Goal: Task Accomplishment & Management: Manage account settings

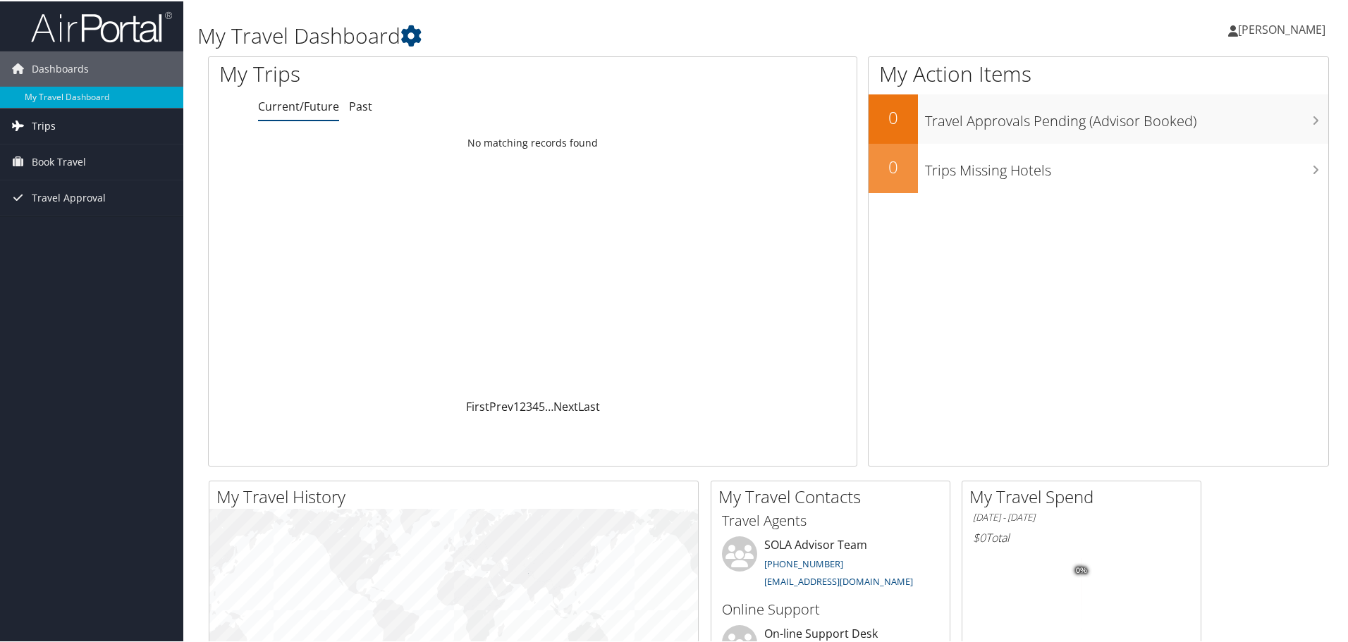
drag, startPoint x: 32, startPoint y: 121, endPoint x: 32, endPoint y: 130, distance: 9.2
click at [32, 121] on span "Trips" at bounding box center [44, 124] width 24 height 35
click at [35, 226] on span "Book Travel" at bounding box center [59, 224] width 54 height 35
click at [584, 243] on div "Loading... No matching records found" at bounding box center [533, 263] width 648 height 268
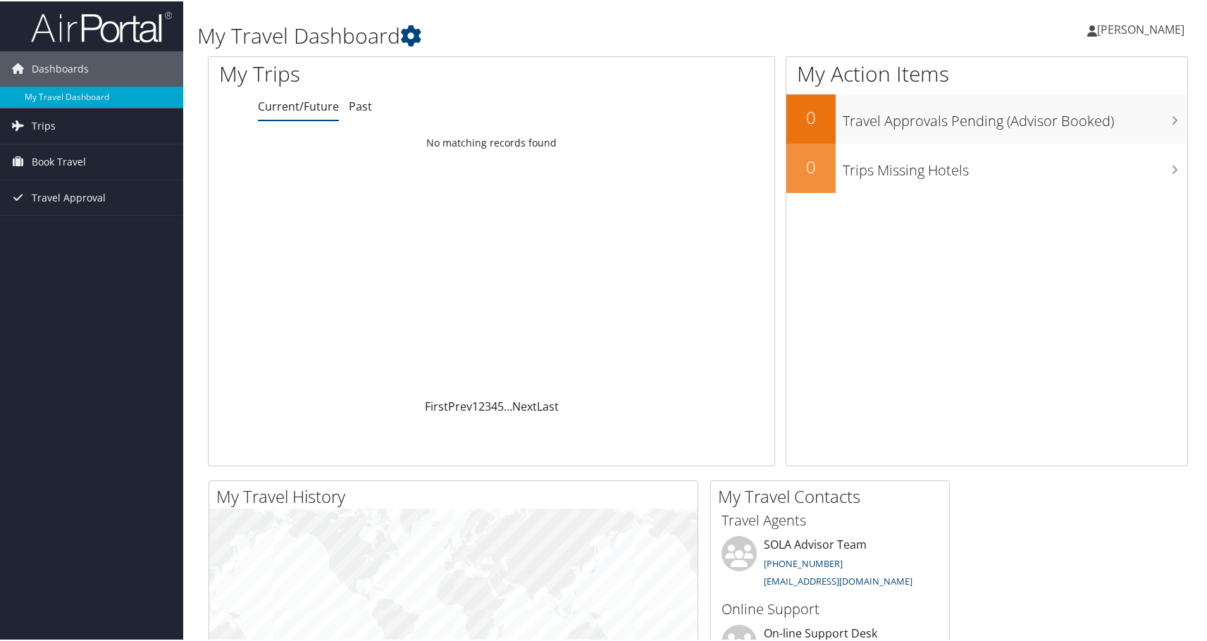
click at [1147, 30] on span "[PERSON_NAME]" at bounding box center [1140, 28] width 87 height 16
click at [1067, 78] on link "My Settings" at bounding box center [1103, 78] width 157 height 24
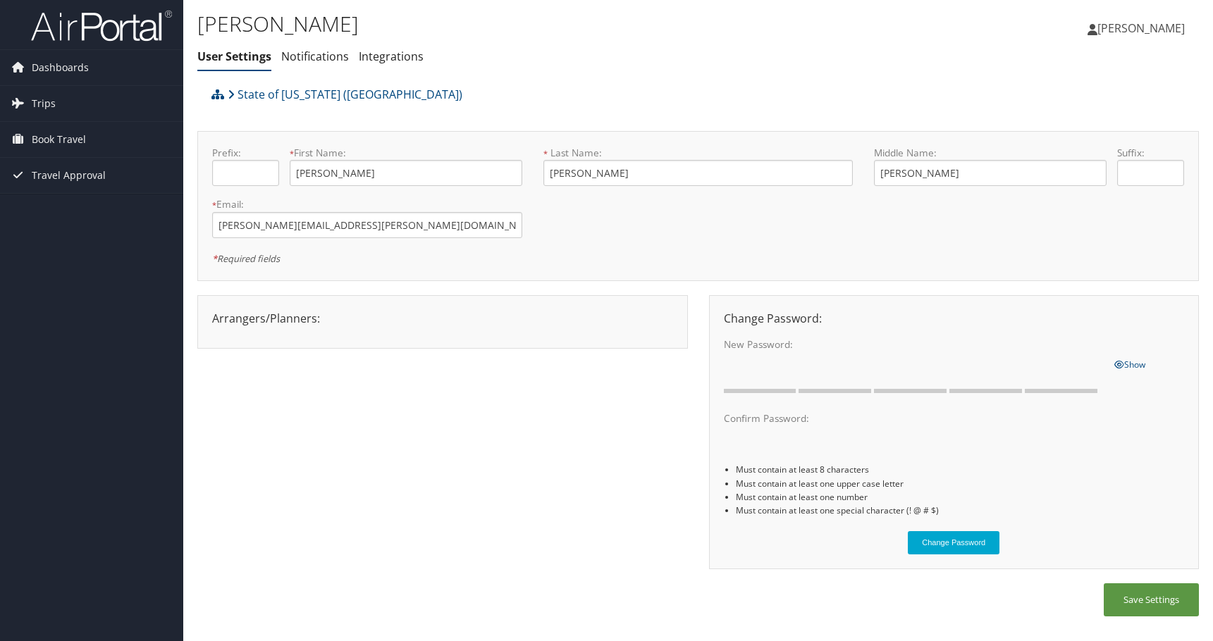
click at [226, 317] on div "Arrangers/Planners: Edit Arrangers & Planners Save Changes Cancel ×" at bounding box center [443, 318] width 482 height 17
click at [264, 321] on div "Arrangers/Planners: Edit Arrangers & Planners Alicia Reynolds AMANDA DESHOTEL A…" at bounding box center [443, 318] width 482 height 17
click at [273, 97] on link "State of Louisiana (SOLA)" at bounding box center [345, 94] width 235 height 28
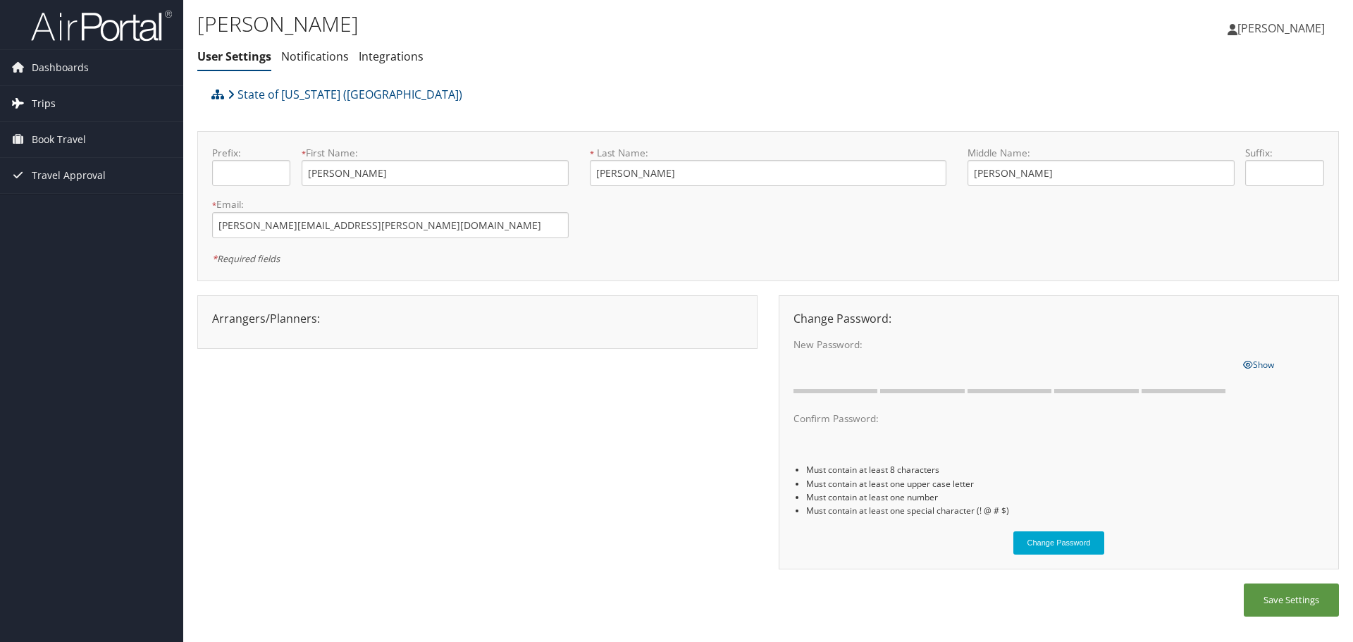
click at [50, 104] on span "Trips" at bounding box center [44, 103] width 24 height 35
click at [60, 134] on link "Current/Future Trips" at bounding box center [91, 131] width 183 height 21
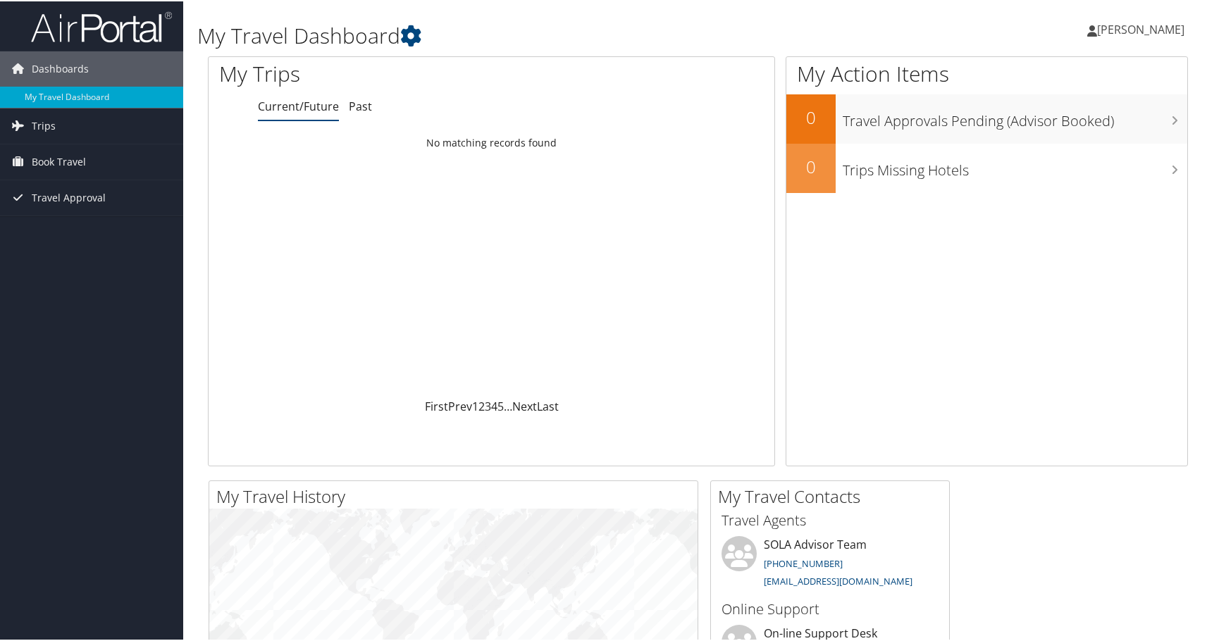
click at [1135, 25] on span "[PERSON_NAME]" at bounding box center [1140, 28] width 87 height 16
click at [1038, 75] on link "My Settings" at bounding box center [1103, 78] width 157 height 24
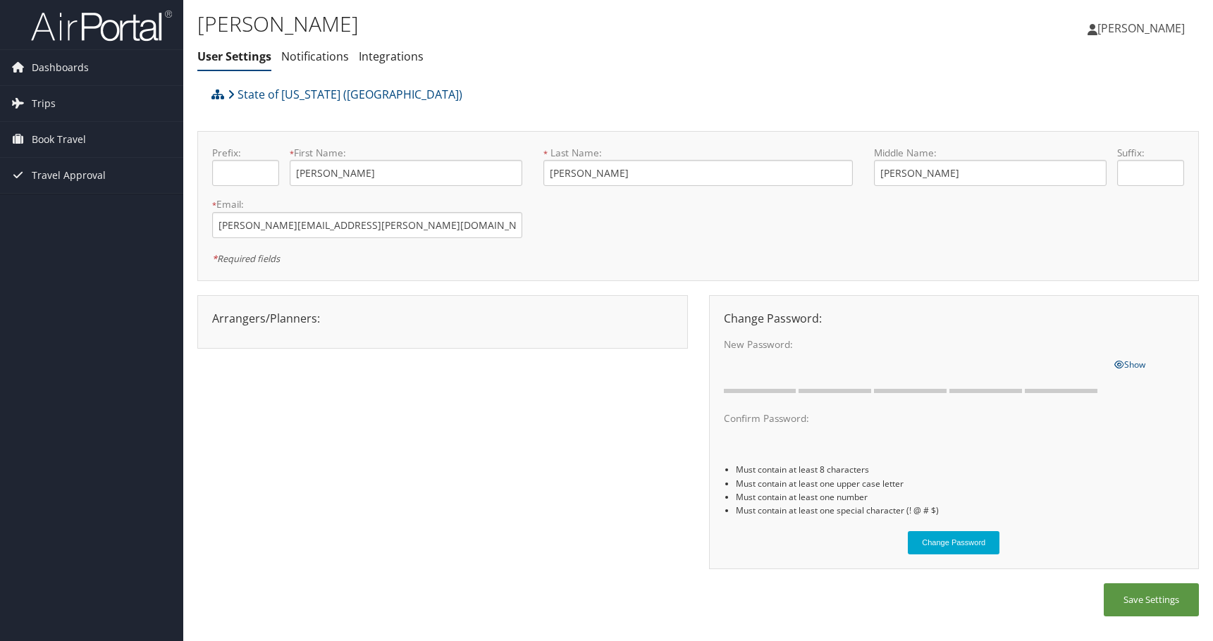
click at [255, 325] on div "Arrangers/Planners: Edit Arrangers & Planners Save Changes Cancel ×" at bounding box center [443, 318] width 482 height 17
click at [318, 56] on link "Notifications" at bounding box center [315, 57] width 68 height 16
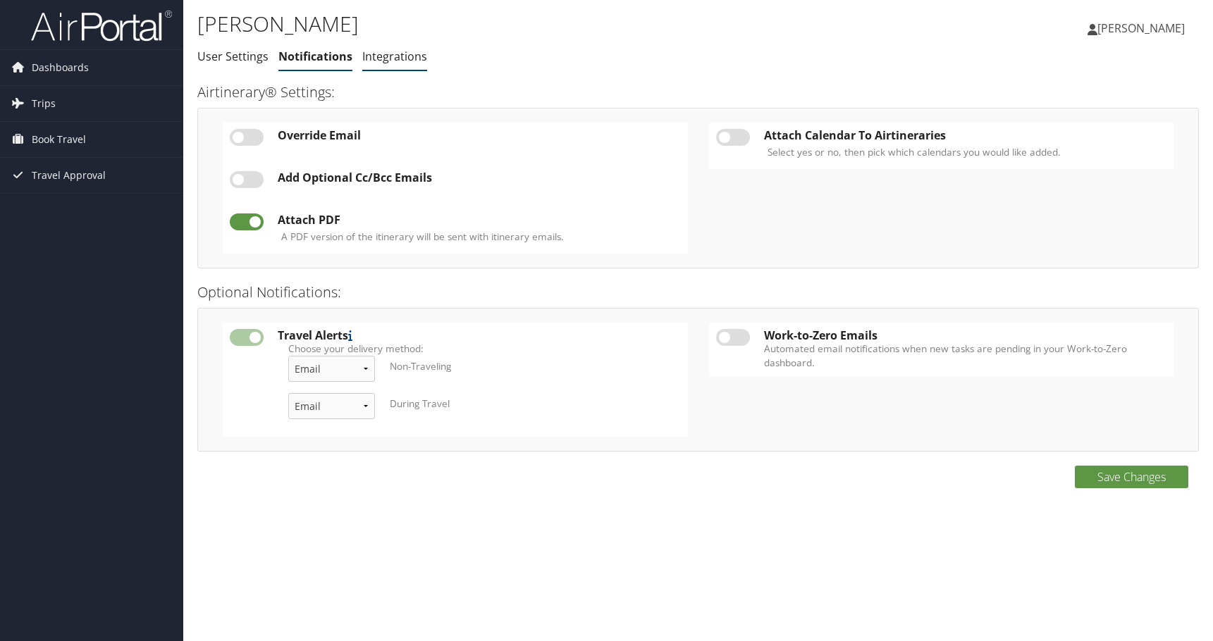
click at [370, 58] on link "Integrations" at bounding box center [394, 57] width 65 height 16
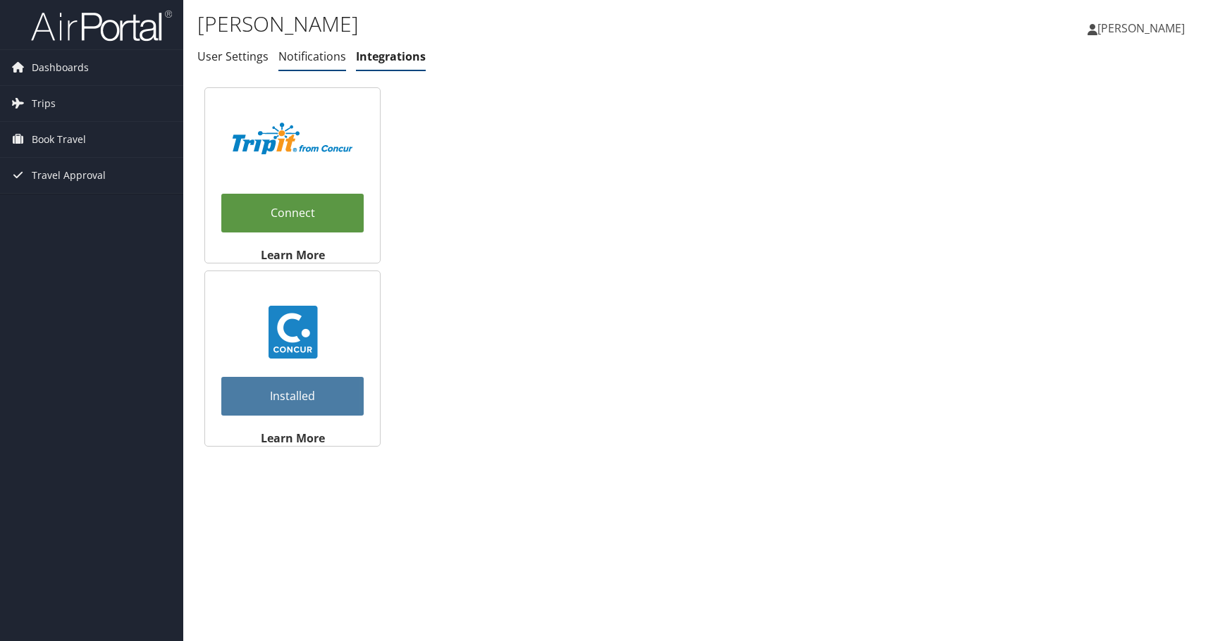
click at [315, 58] on link "Notifications" at bounding box center [312, 57] width 68 height 16
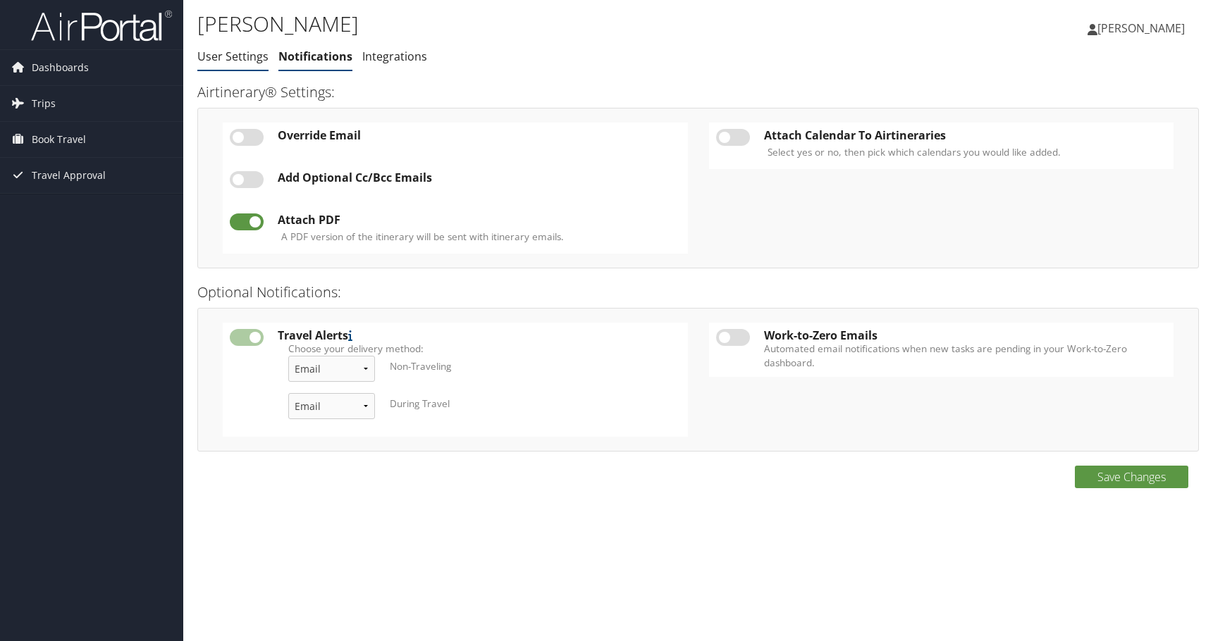
click at [245, 55] on link "User Settings" at bounding box center [232, 57] width 71 height 16
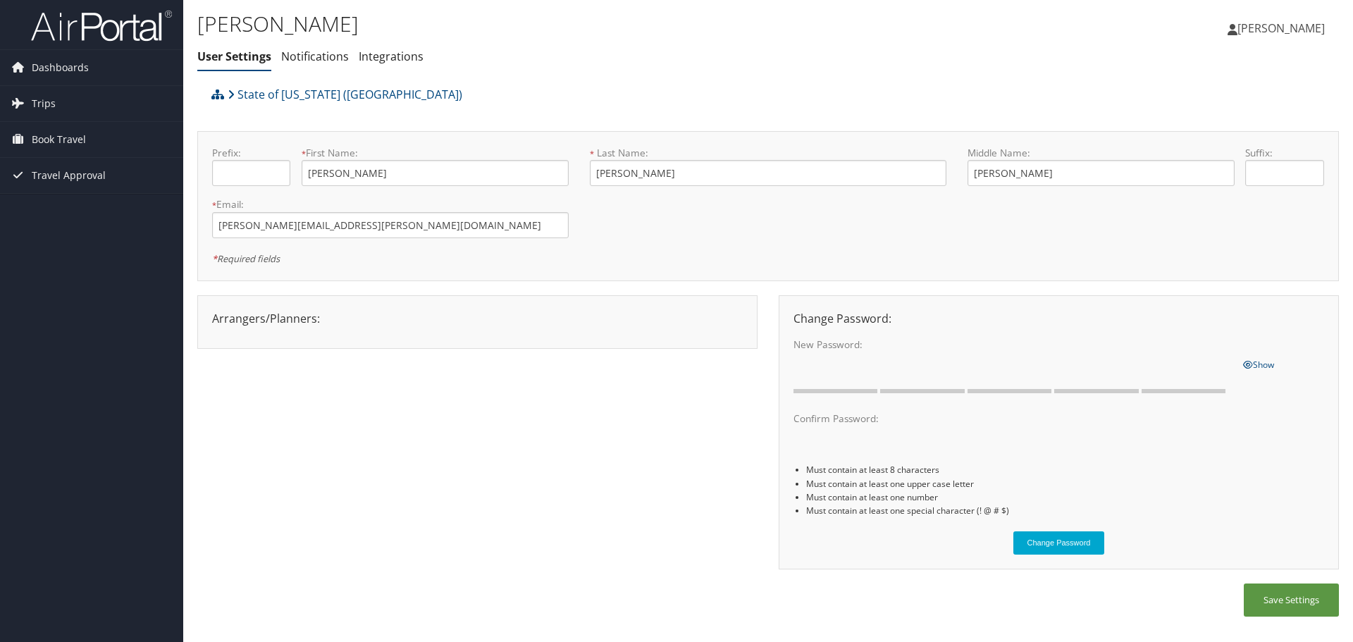
click at [405, 342] on div "Arrangers/Planners: Edit Arrangers & Planners Save Changes Cancel ×" at bounding box center [477, 322] width 560 height 54
click at [266, 321] on div "Arrangers/Planners: Edit Arrangers & Planners [PERSON_NAME] [PERSON_NAME] [PERS…" at bounding box center [478, 318] width 552 height 17
drag, startPoint x: 222, startPoint y: 97, endPoint x: 625, endPoint y: 92, distance: 403.2
click at [625, 92] on div "State of [US_STATE] ([GEOGRAPHIC_DATA])" at bounding box center [625, 99] width 835 height 38
click at [1212, 28] on span "[PERSON_NAME]" at bounding box center [1281, 28] width 87 height 16
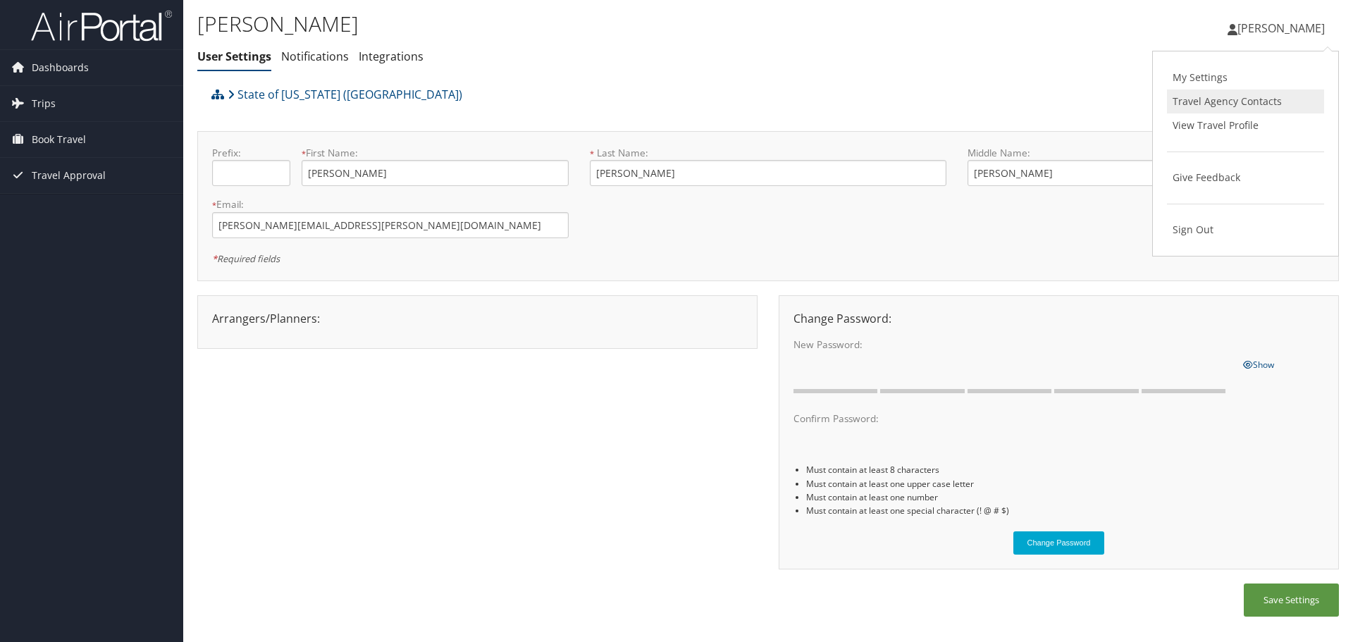
click at [1212, 106] on link "Travel Agency Contacts" at bounding box center [1245, 102] width 157 height 24
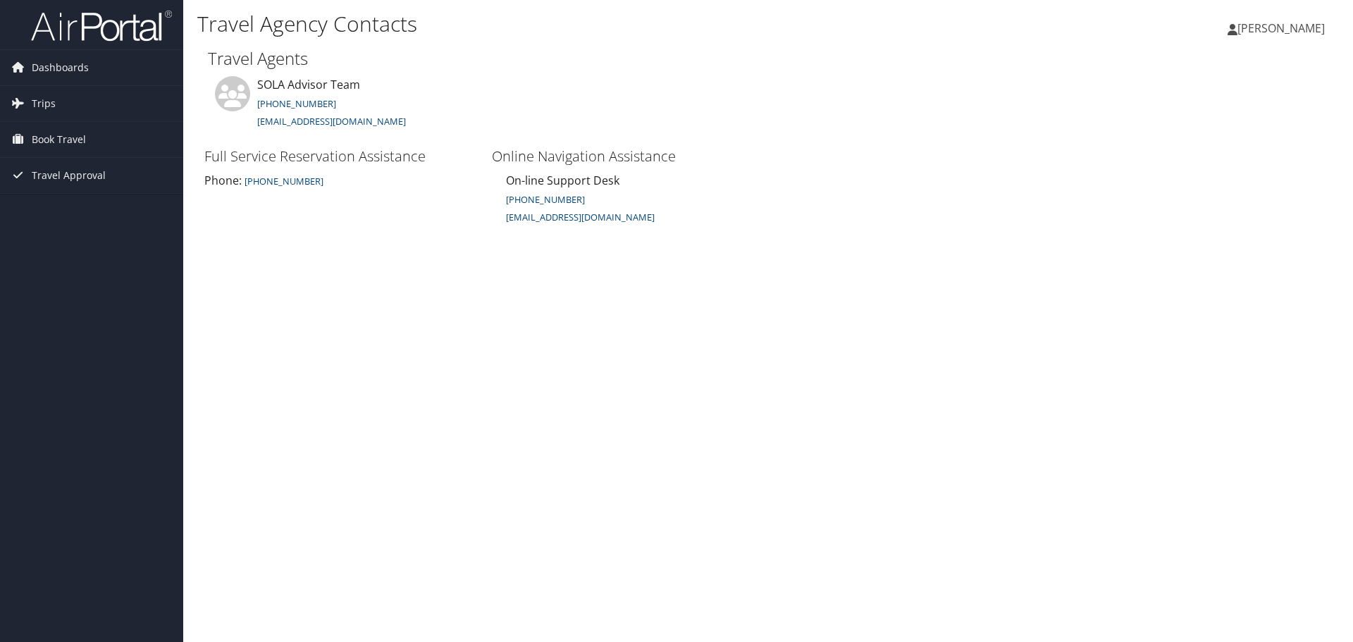
click at [1274, 26] on span "Dawn Boniol" at bounding box center [1281, 28] width 87 height 16
click at [1218, 130] on link "View Travel Profile" at bounding box center [1245, 125] width 157 height 24
click at [35, 104] on span "Trips" at bounding box center [44, 103] width 24 height 35
click at [61, 133] on link "Current/Future Trips" at bounding box center [91, 131] width 183 height 21
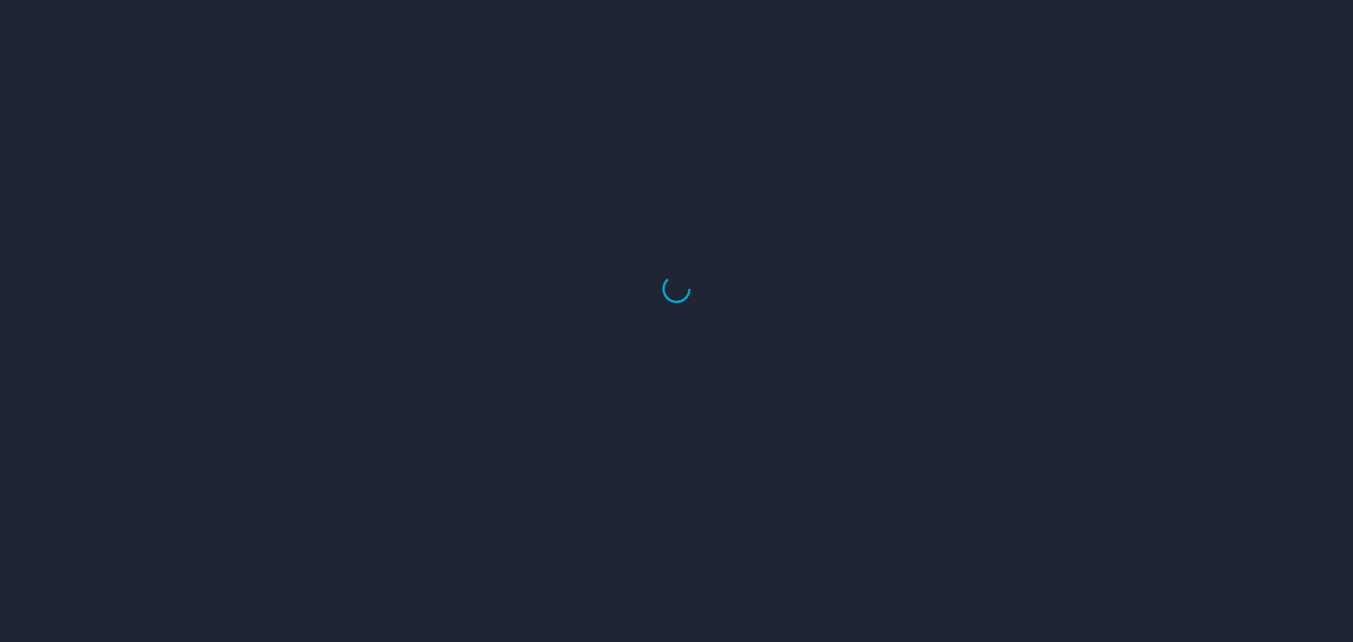
select select "US"
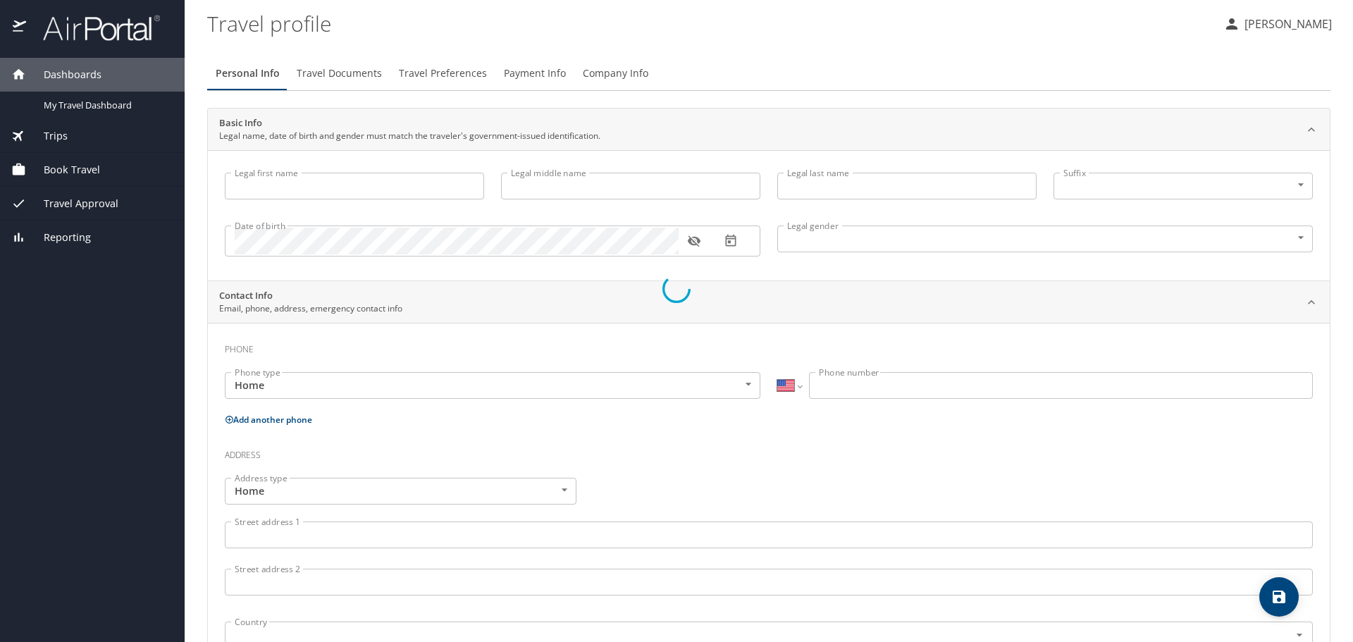
type input "Dawn"
type input "[PERSON_NAME]"
type input "[DEMOGRAPHIC_DATA]"
type input "Carl"
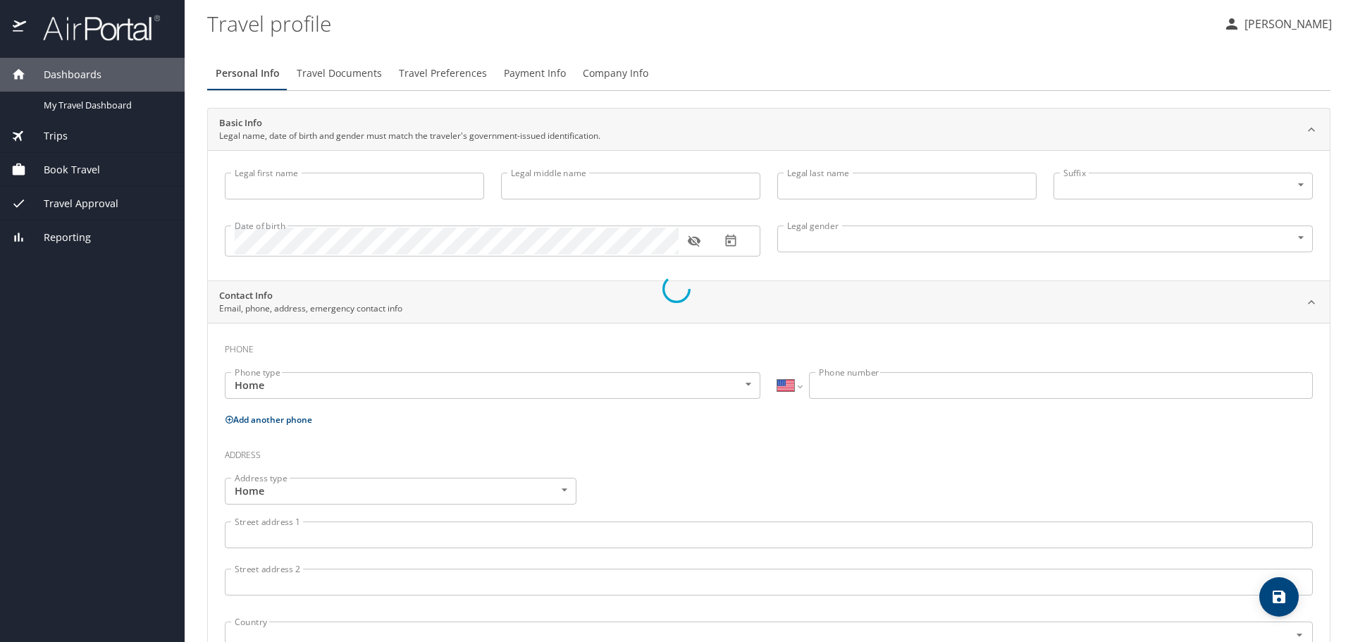
type input "Boniol"
type input "(225) 324-0219"
type input "bigdaddylsu@yahoo.com"
select select "US"
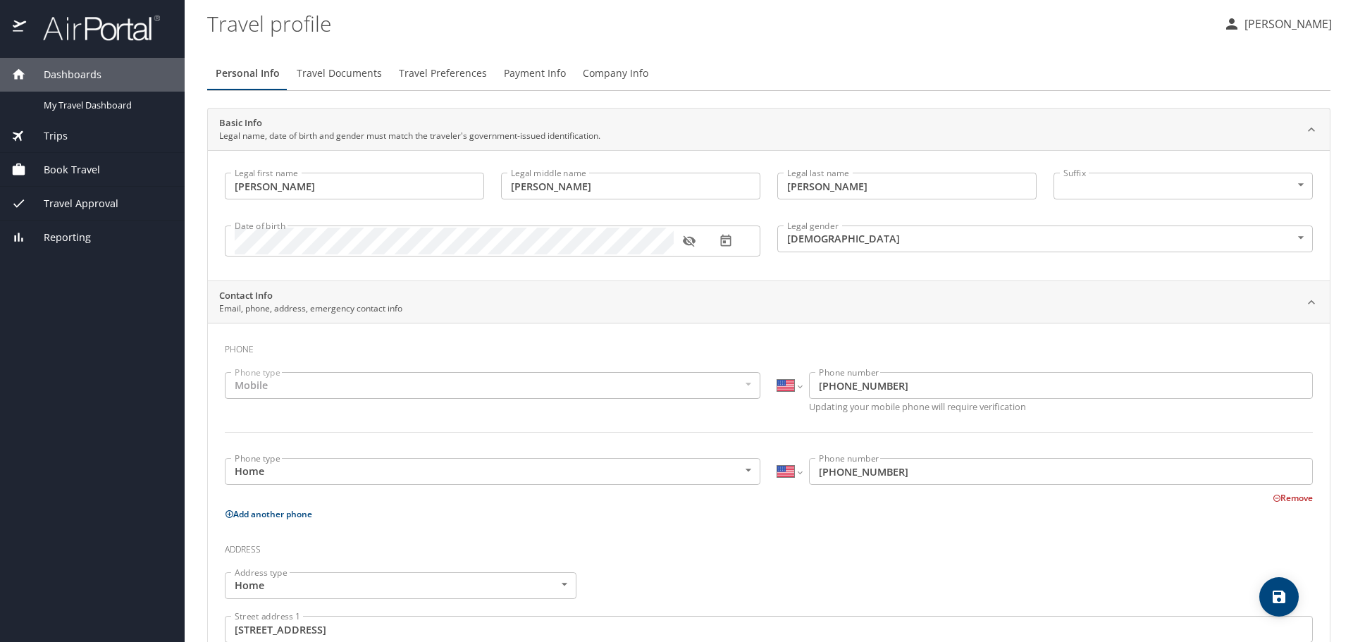
click at [60, 133] on span "Trips" at bounding box center [47, 136] width 42 height 16
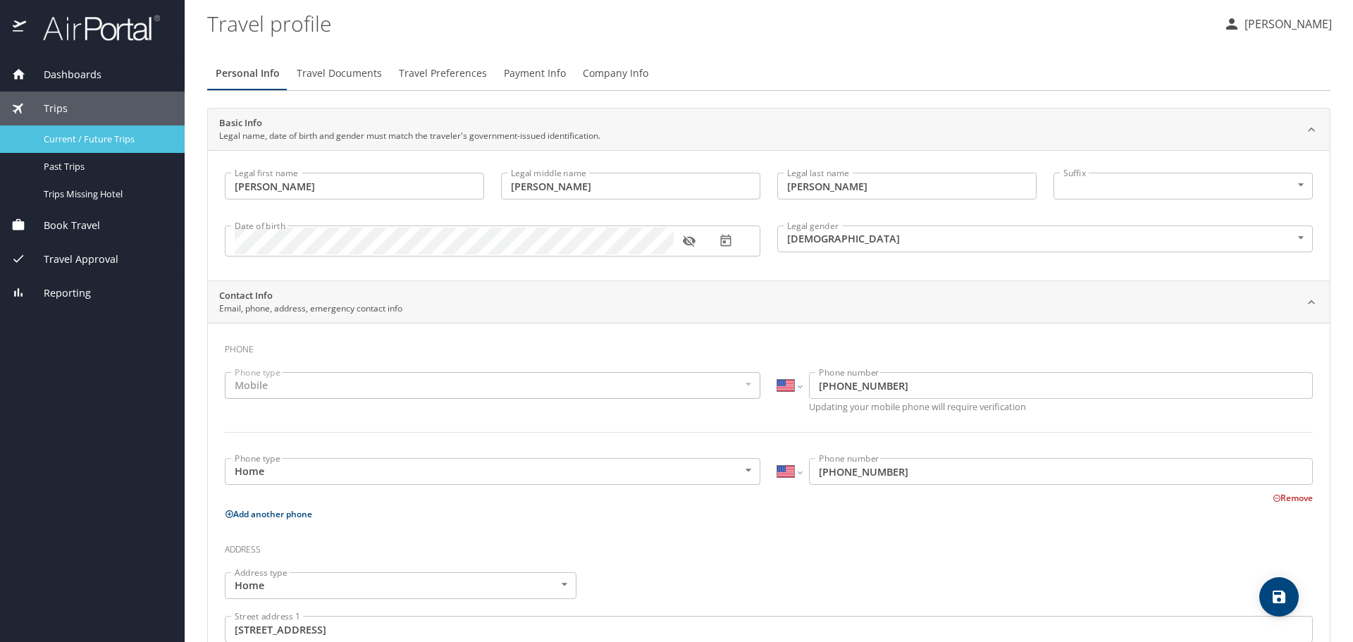
click at [77, 137] on span "Current / Future Trips" at bounding box center [106, 139] width 124 height 13
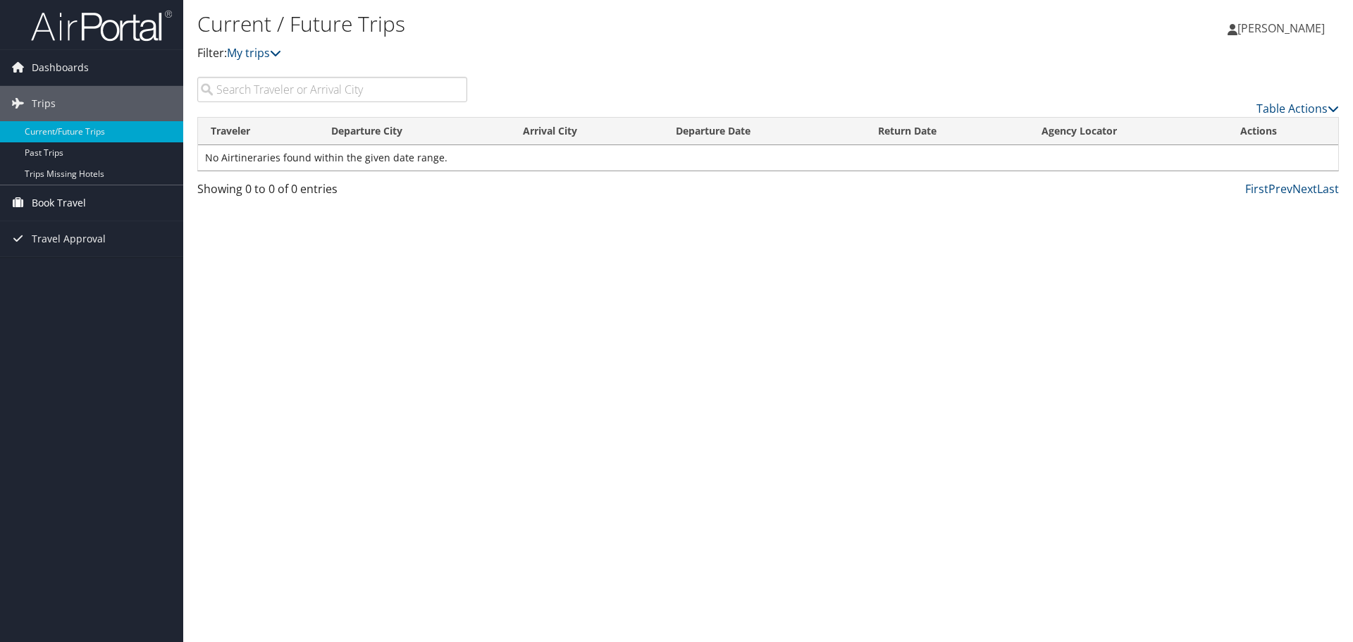
click at [56, 209] on span "Book Travel" at bounding box center [59, 202] width 54 height 35
click at [118, 230] on link "Agent Booking Request" at bounding box center [91, 231] width 183 height 21
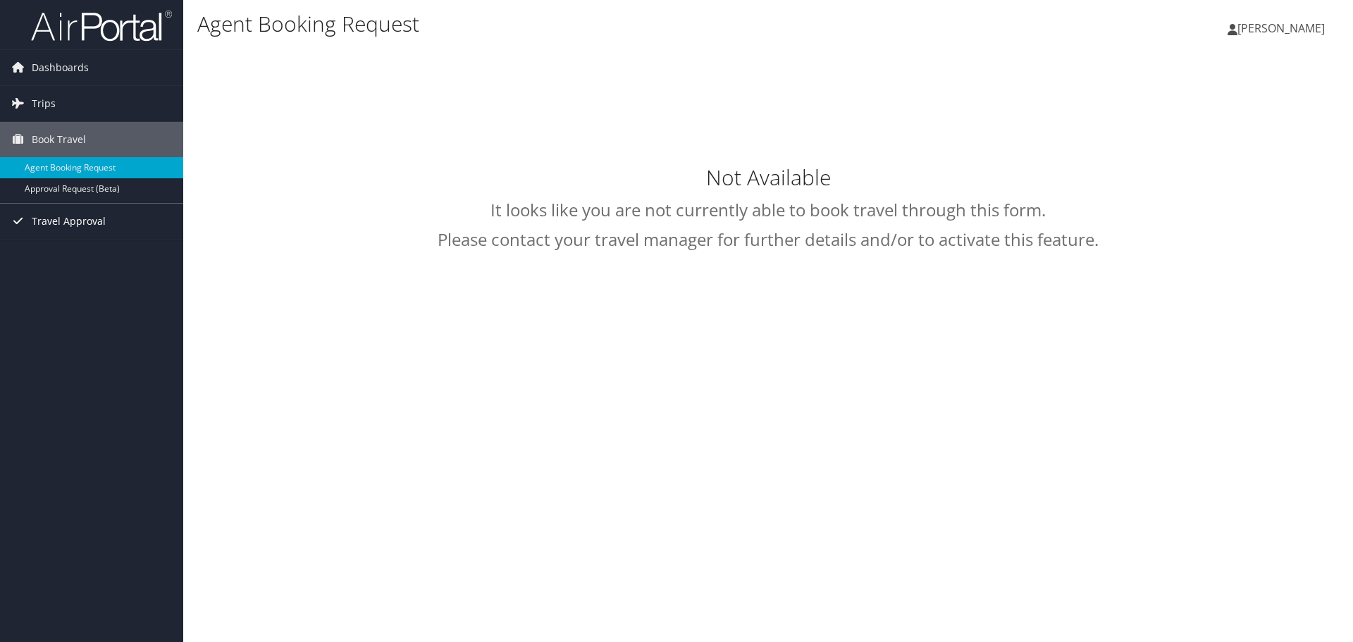
select select "[EMAIL_ADDRESS][DOMAIN_NAME]"
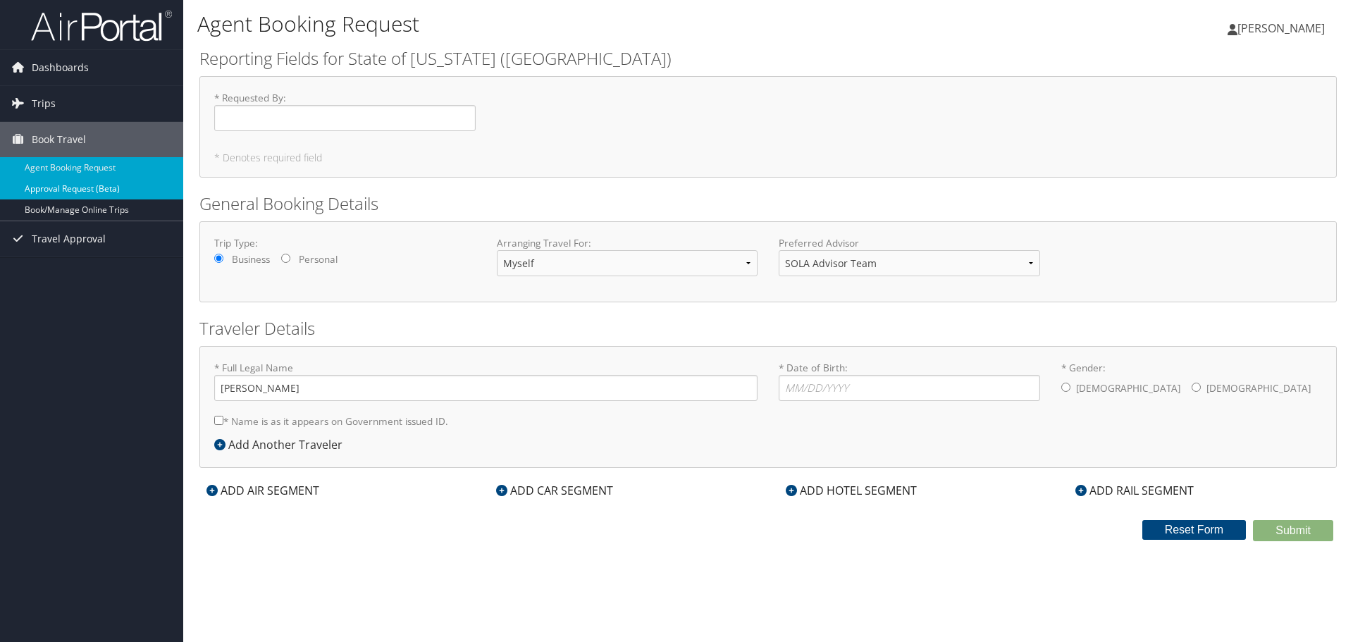
click at [74, 196] on link "Approval Request (Beta)" at bounding box center [91, 188] width 183 height 21
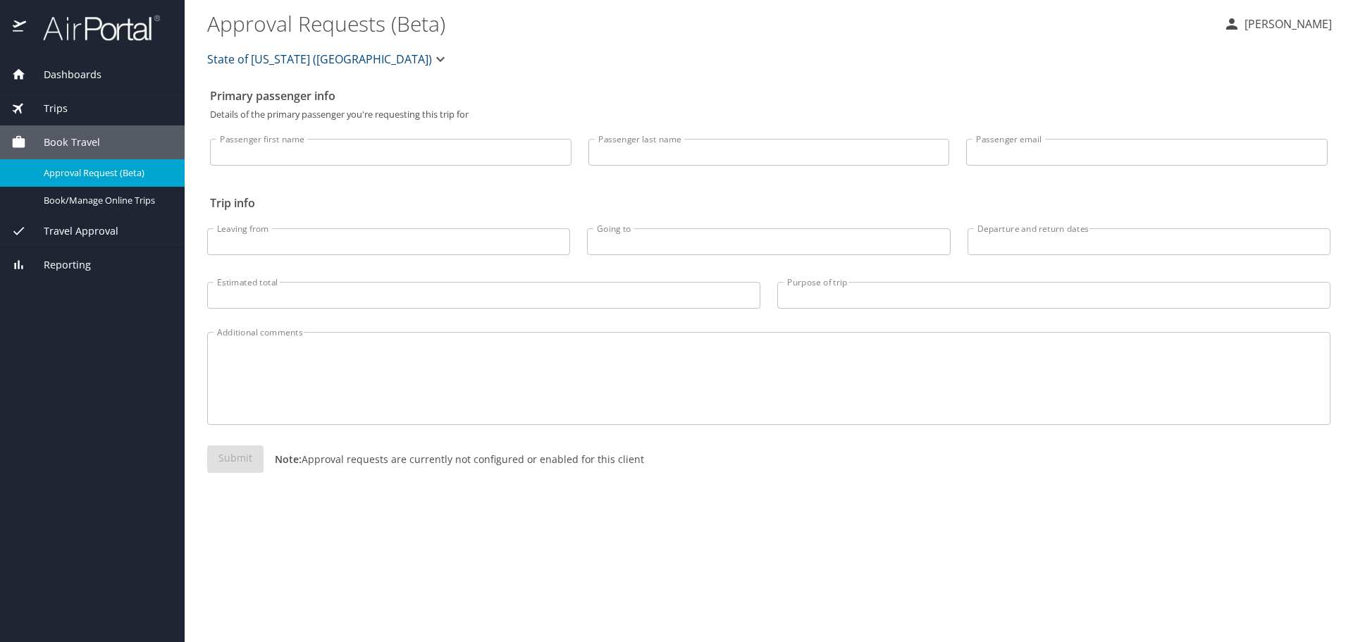
click at [51, 108] on span "Trips" at bounding box center [47, 109] width 42 height 16
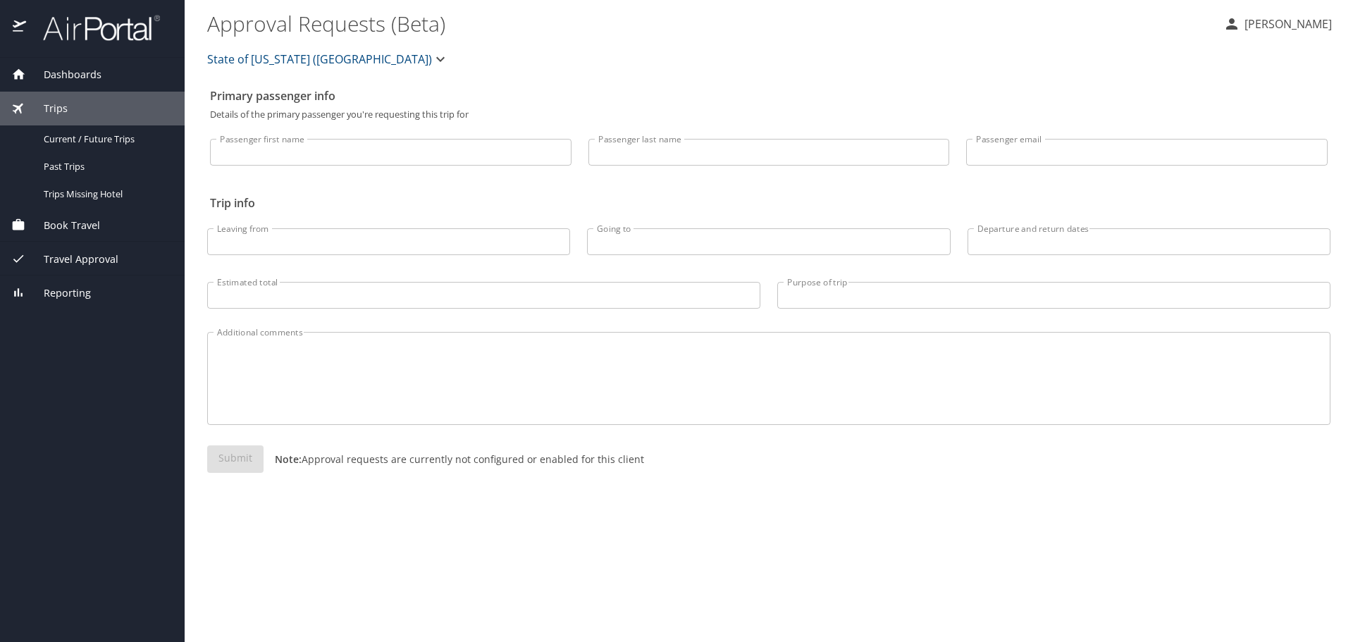
click at [45, 66] on div "Dashboards" at bounding box center [92, 75] width 185 height 34
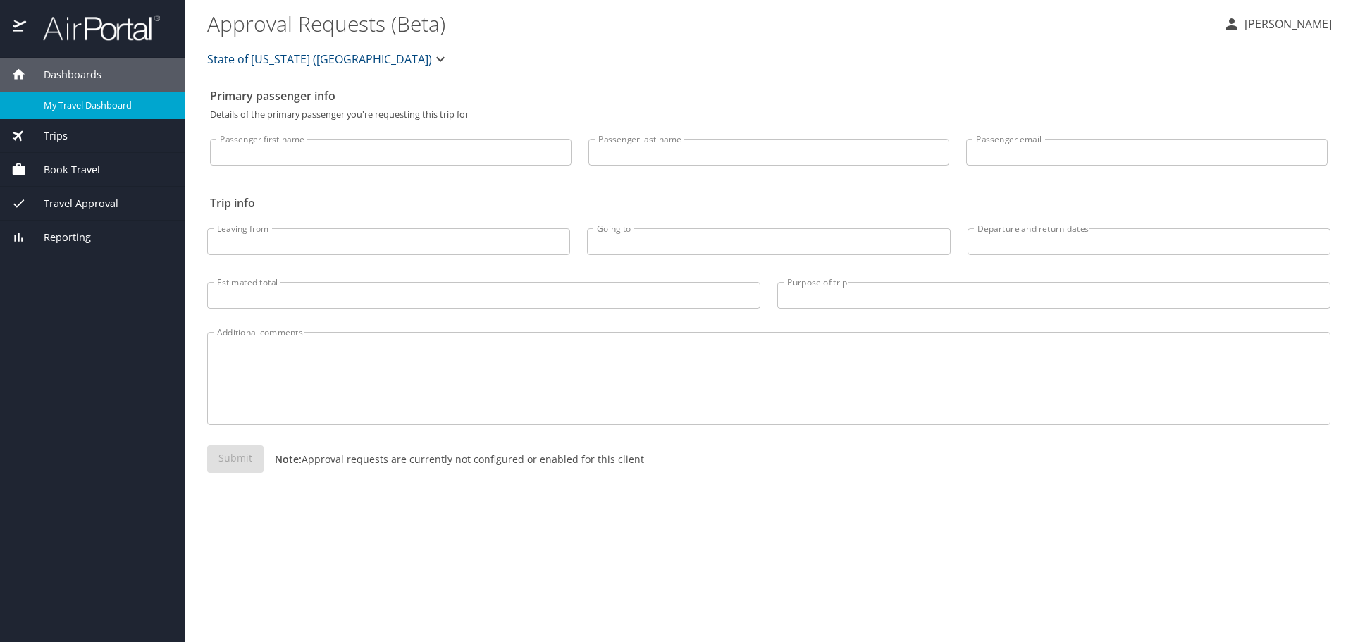
click at [72, 105] on span "My Travel Dashboard" at bounding box center [106, 105] width 124 height 13
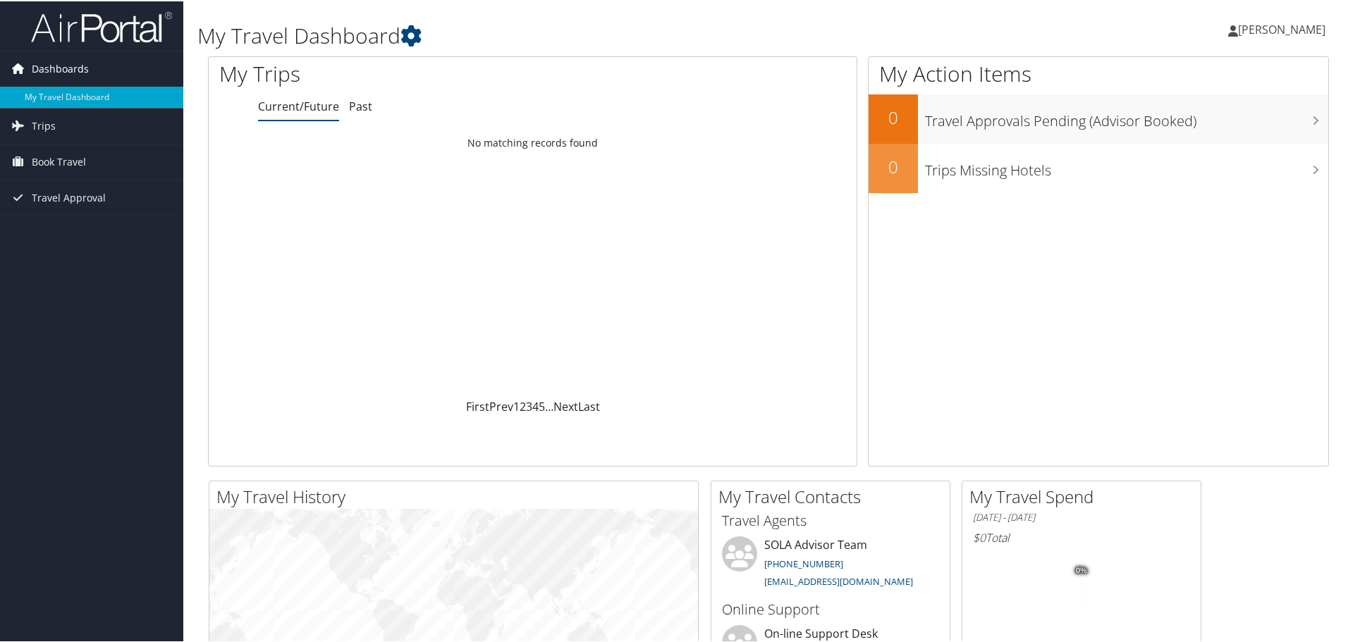
click at [52, 68] on span "Dashboards" at bounding box center [60, 67] width 57 height 35
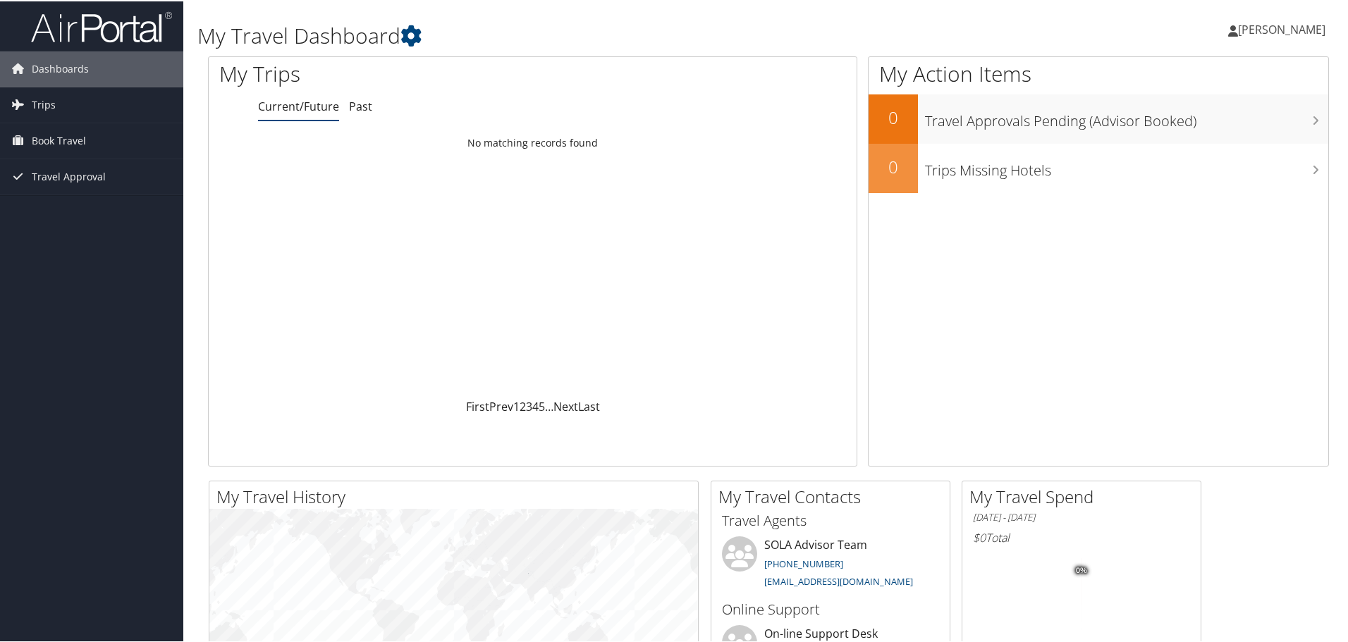
click at [360, 30] on h1 "My Travel Dashboard" at bounding box center [577, 35] width 761 height 30
click at [1253, 30] on span "[PERSON_NAME]" at bounding box center [1281, 28] width 87 height 16
click at [1185, 130] on link "View Travel Profile" at bounding box center [1243, 125] width 157 height 24
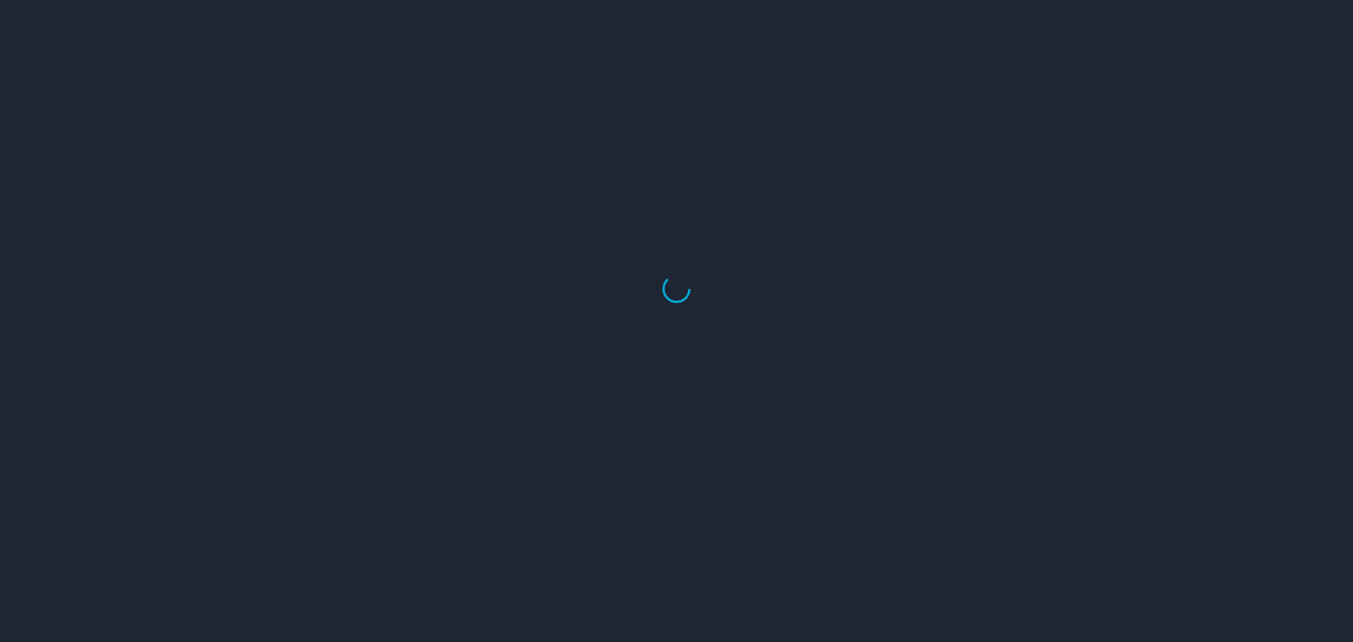
select select "US"
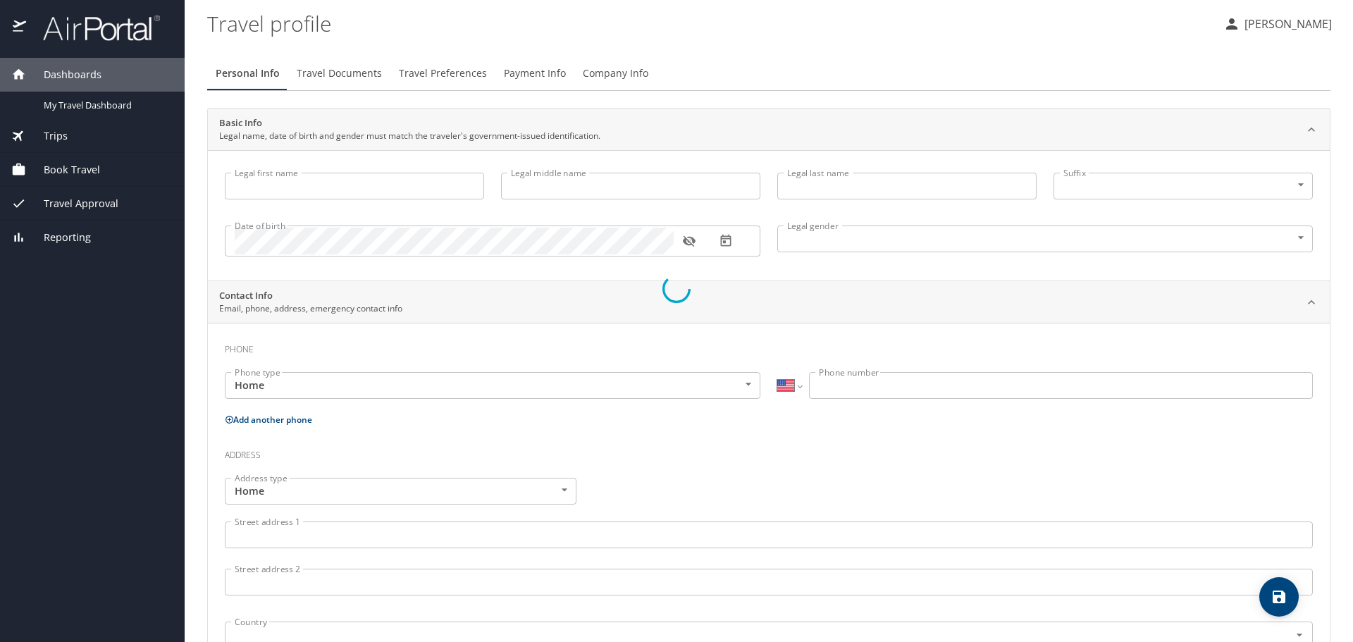
type input "[PERSON_NAME]"
type input "Female"
type input "Carl"
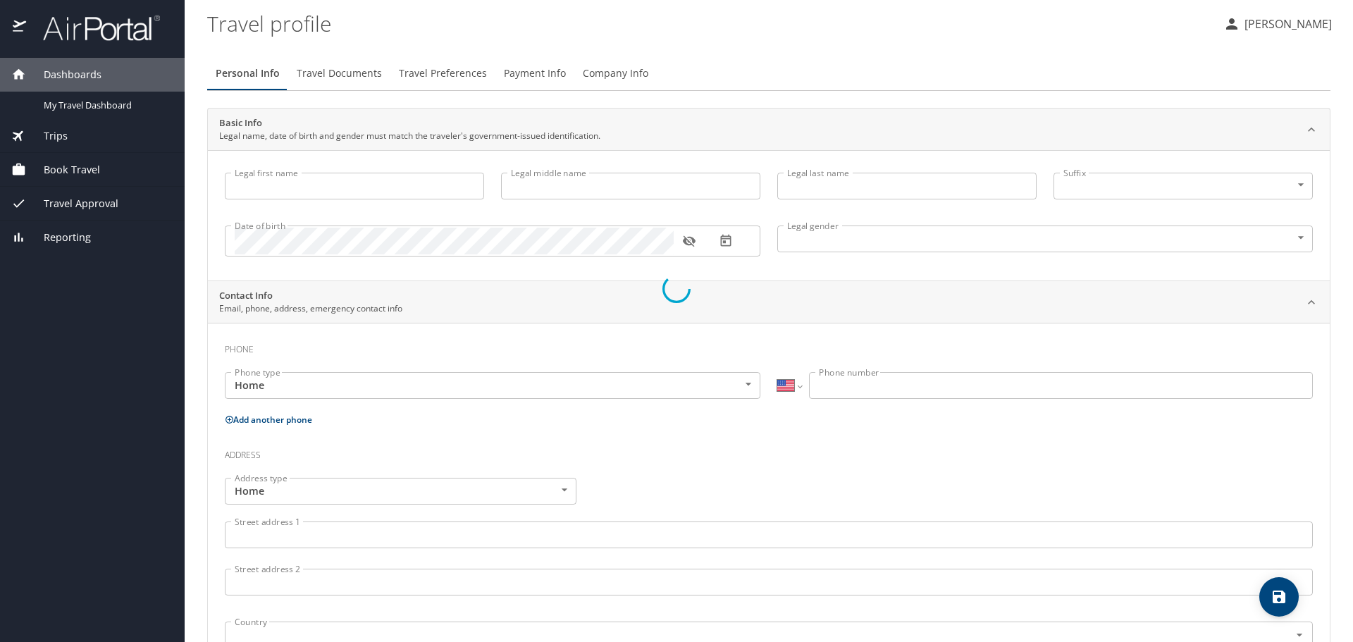
type input "Boniol"
type input "(225) 324-0219"
type input "bigdaddylsu@yahoo.com"
select select "US"
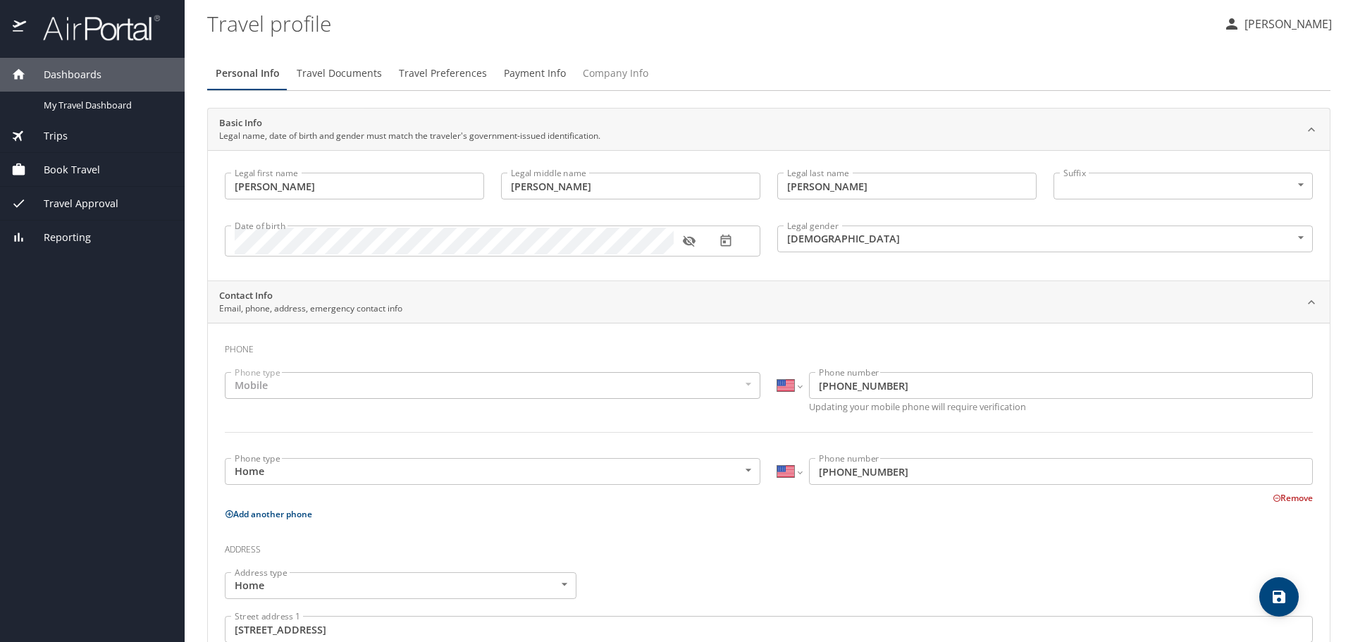
click at [612, 66] on span "Company Info" at bounding box center [616, 74] width 66 height 18
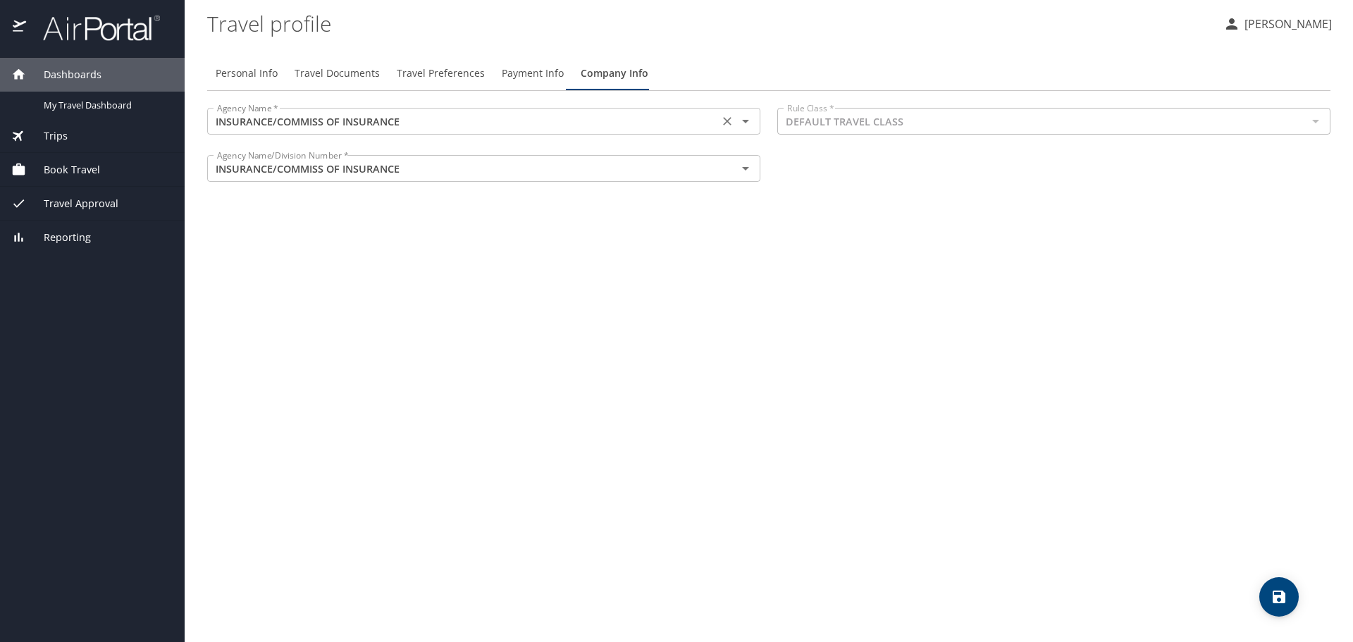
click at [443, 116] on input "INSURANCE/COMMISS OF INSURANCE" at bounding box center [462, 121] width 503 height 18
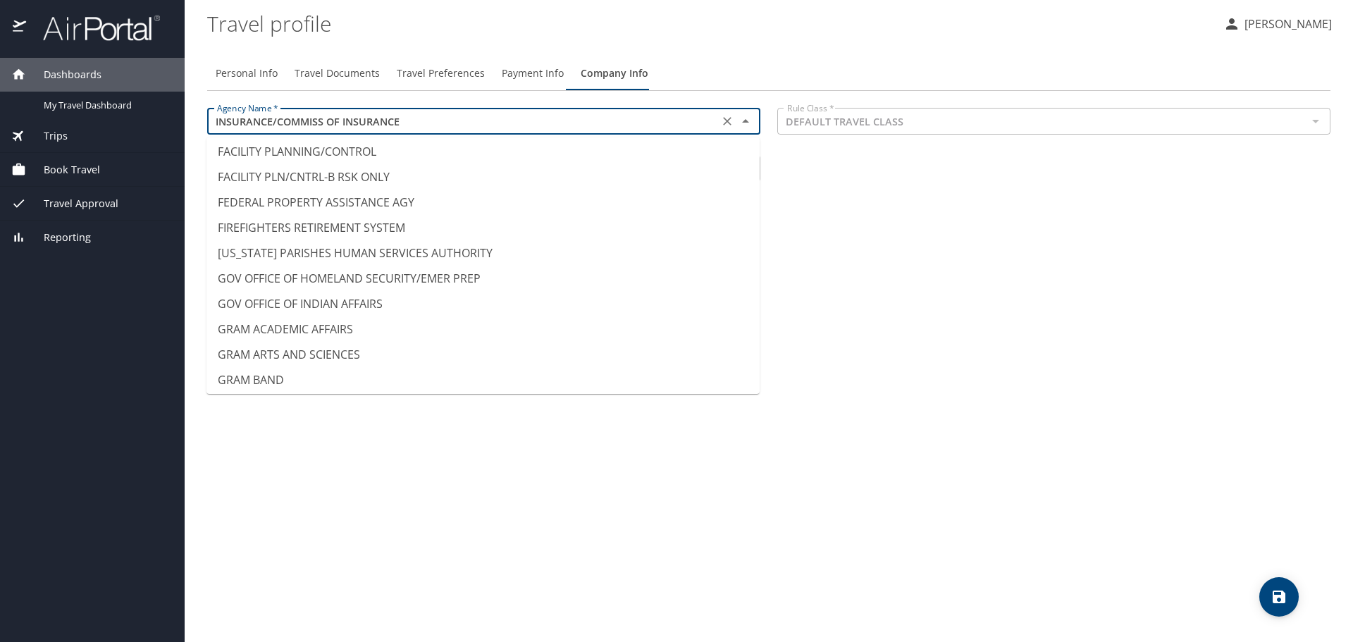
scroll to position [3759, 0]
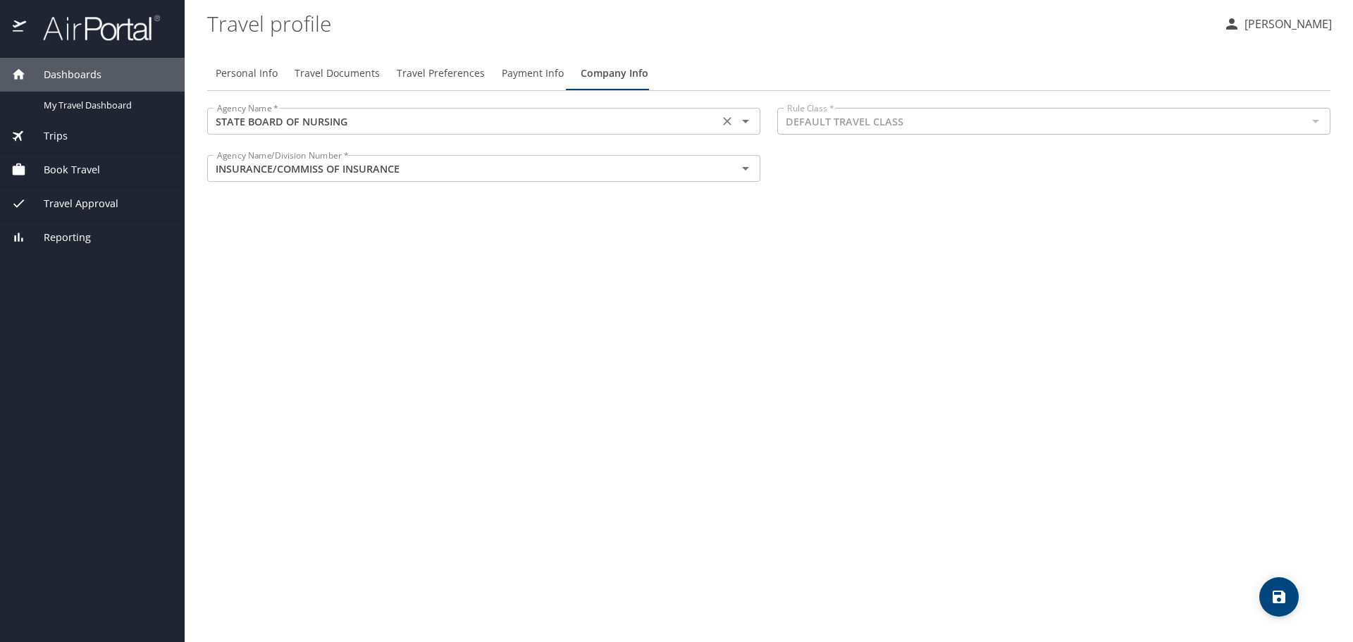
click at [314, 125] on input "STATE BOARD OF NURSING" at bounding box center [462, 121] width 503 height 18
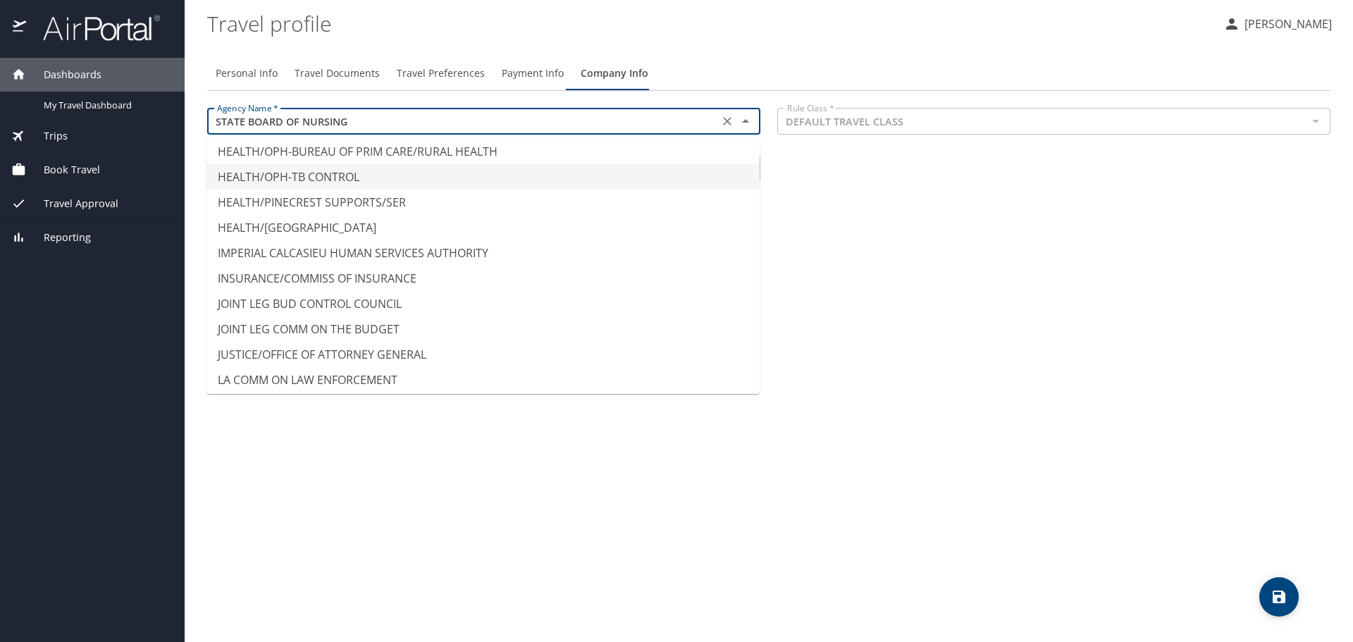
scroll to position [5638, 0]
click at [288, 278] on li "INSURANCE/COMMISS OF INSURANCE" at bounding box center [483, 276] width 553 height 25
type input "INSURANCE/COMMISS OF INSURANCE"
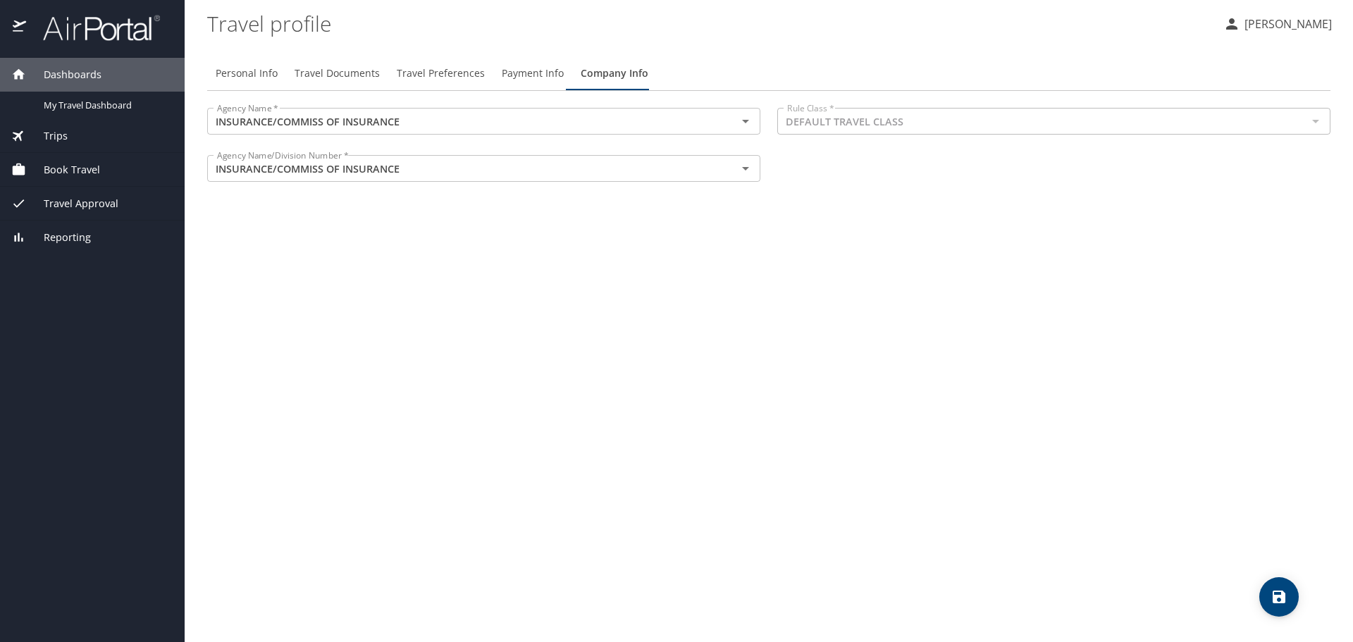
click at [496, 228] on div "Personal Info Travel Documents Travel Preferences Payment Info Company Info Age…" at bounding box center [768, 343] width 1123 height 597
click at [1278, 600] on icon "save" at bounding box center [1279, 597] width 17 height 17
click at [45, 234] on span "Reporting" at bounding box center [58, 238] width 65 height 16
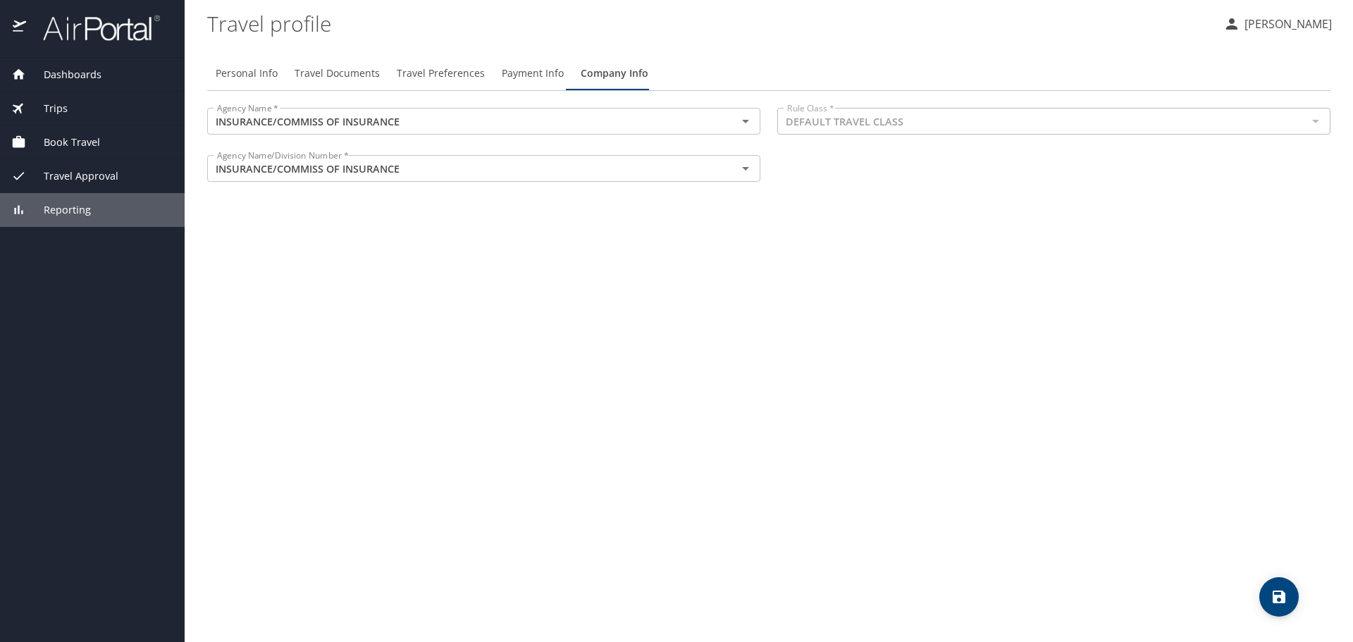
click at [74, 211] on span "Reporting" at bounding box center [58, 210] width 65 height 16
click at [64, 211] on span "Reporting" at bounding box center [58, 210] width 65 height 16
click at [58, 79] on span "Dashboards" at bounding box center [63, 75] width 75 height 16
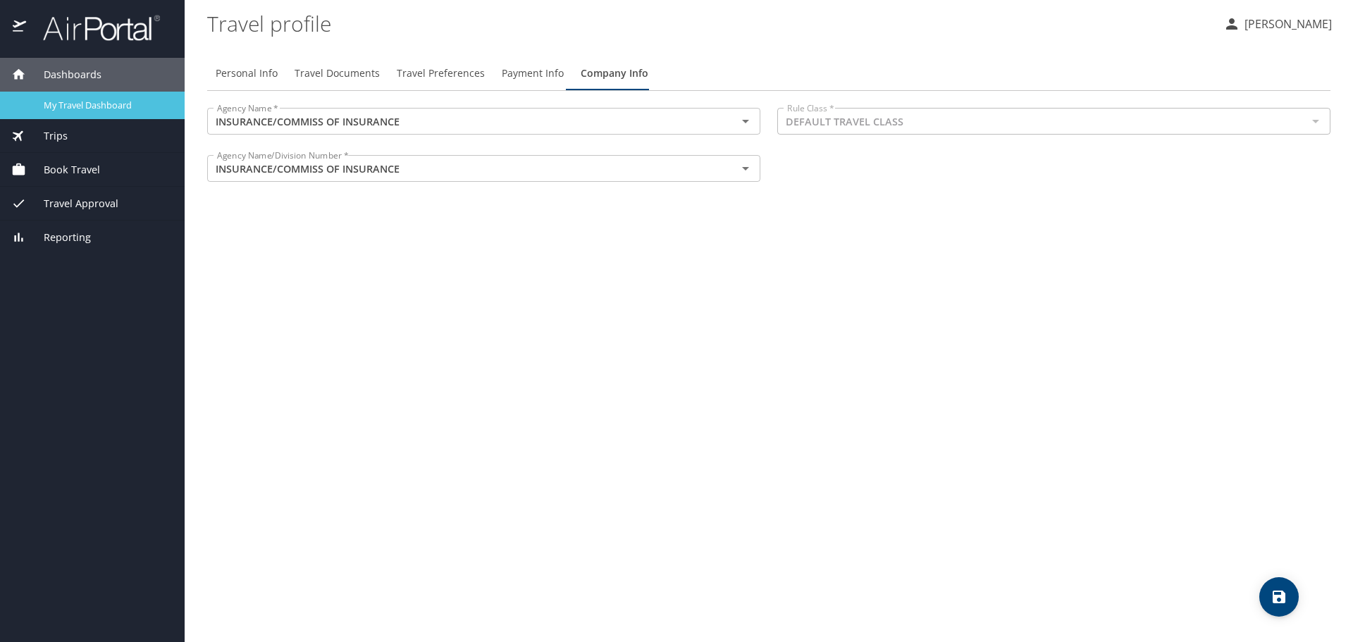
click at [65, 109] on span "My Travel Dashboard" at bounding box center [106, 105] width 124 height 13
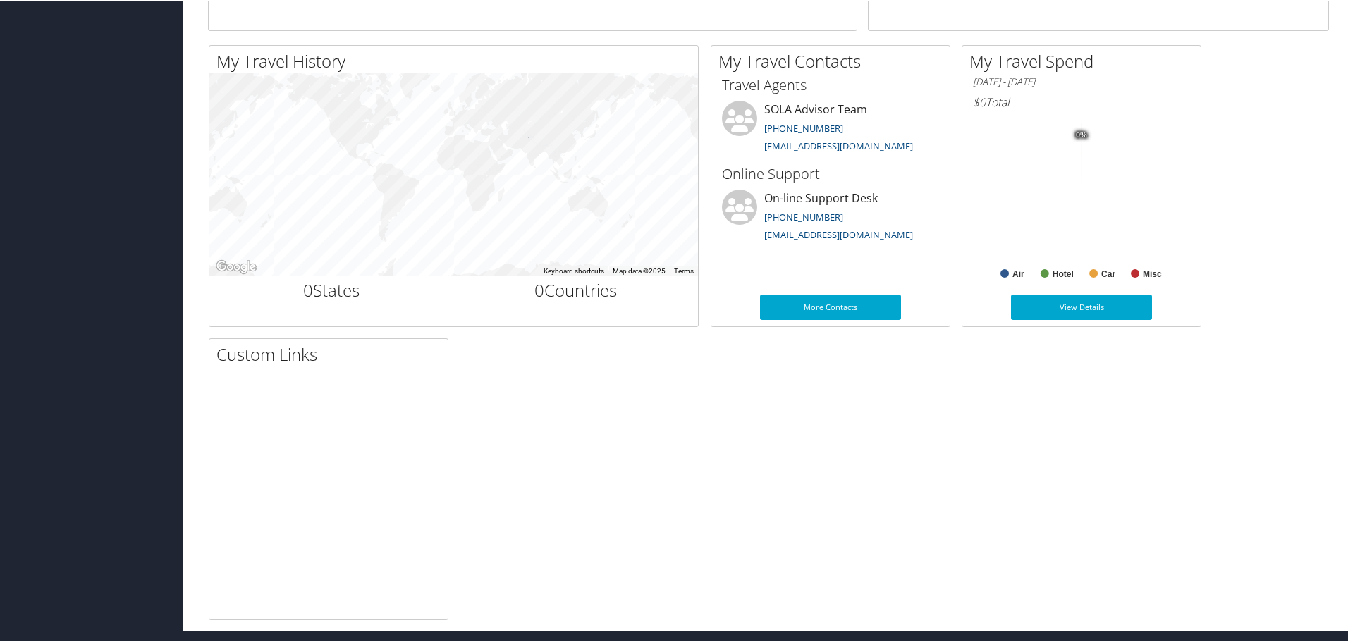
scroll to position [437, 0]
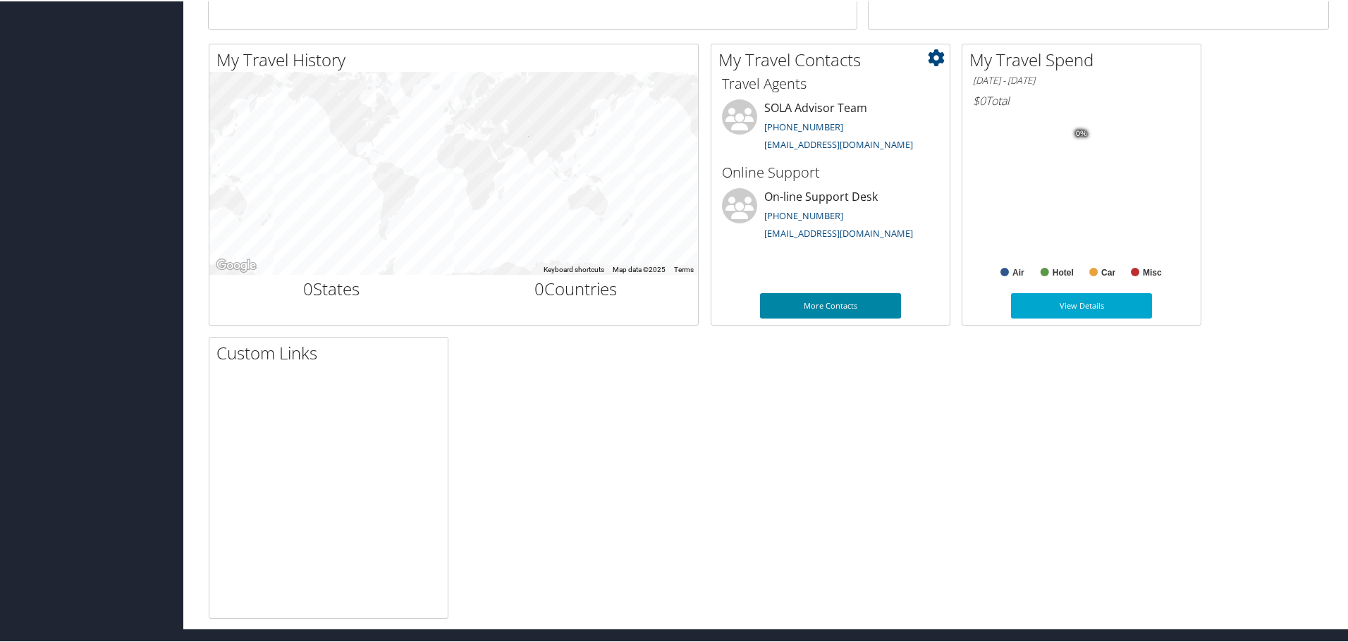
click at [852, 301] on link "More Contacts" at bounding box center [830, 304] width 141 height 25
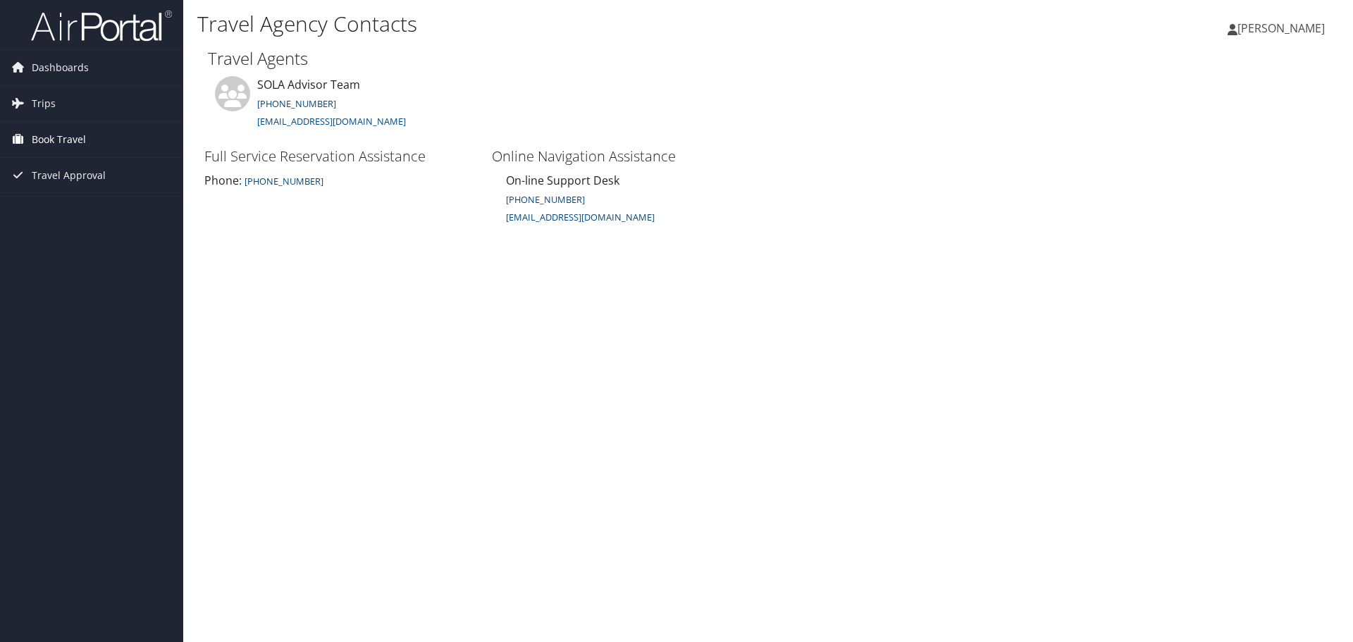
click at [46, 140] on span "Book Travel" at bounding box center [59, 139] width 54 height 35
click at [54, 238] on span "Travel Approval" at bounding box center [69, 238] width 74 height 35
click at [37, 94] on span "Trips" at bounding box center [44, 103] width 24 height 35
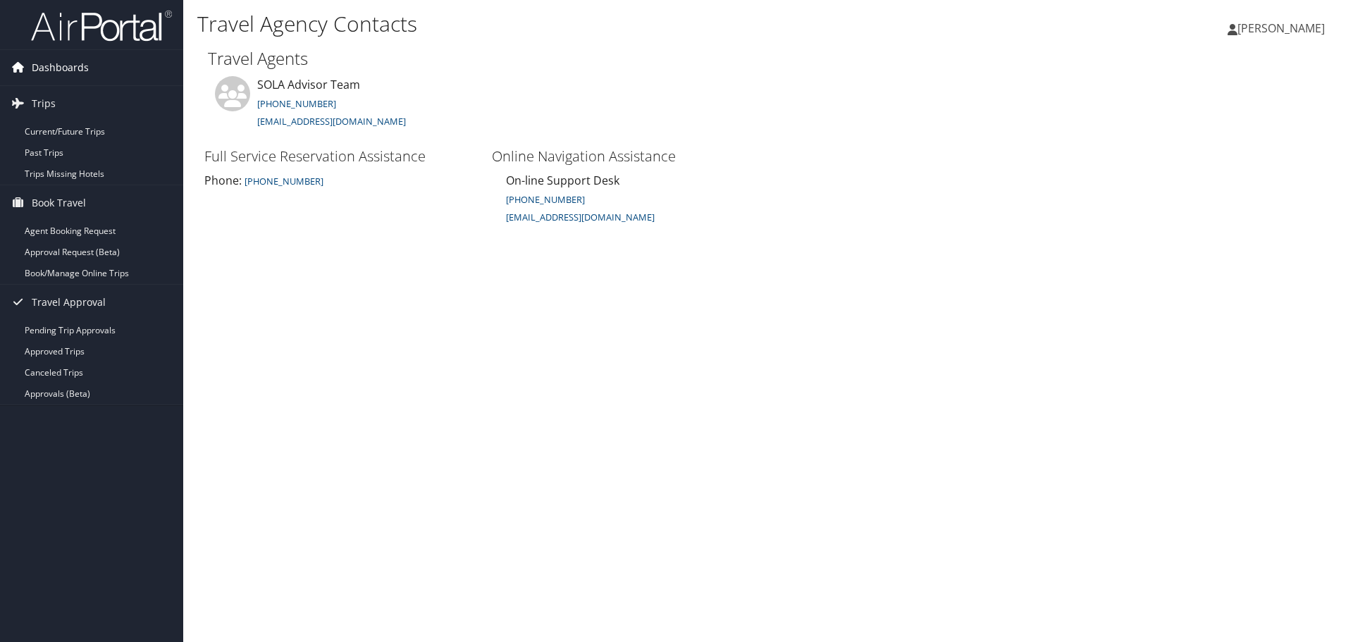
click at [30, 60] on link "Dashboards" at bounding box center [91, 67] width 183 height 35
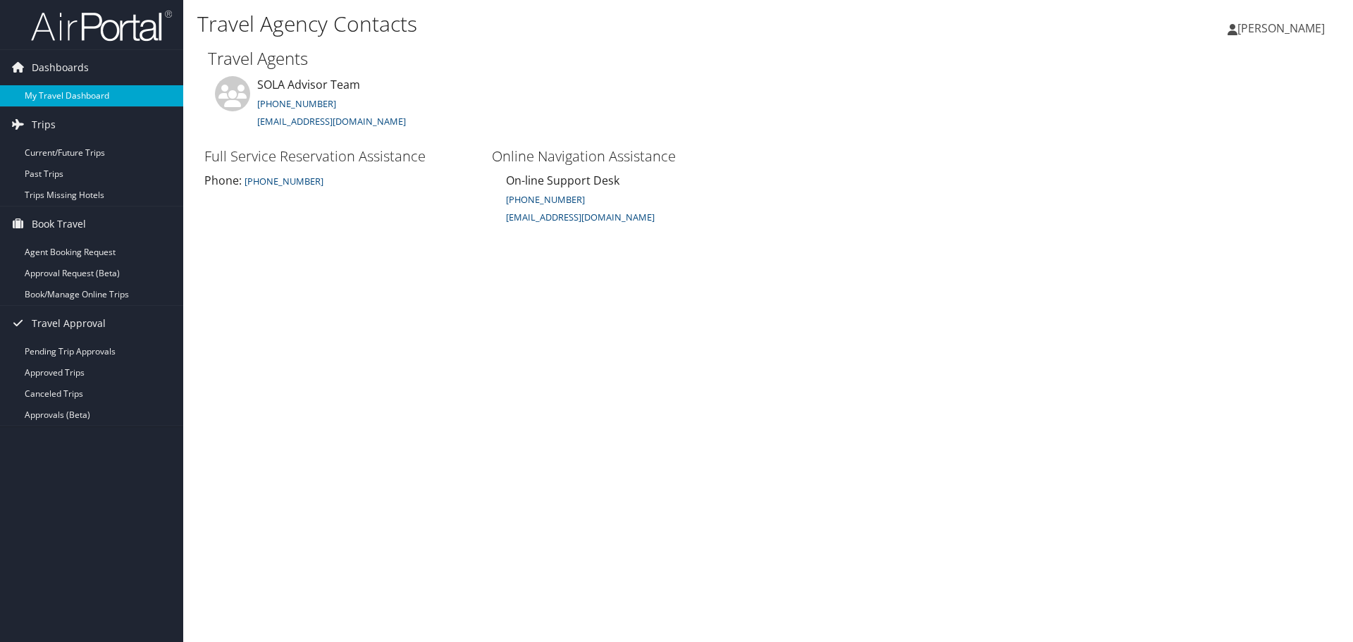
click at [47, 93] on link "My Travel Dashboard" at bounding box center [91, 95] width 183 height 21
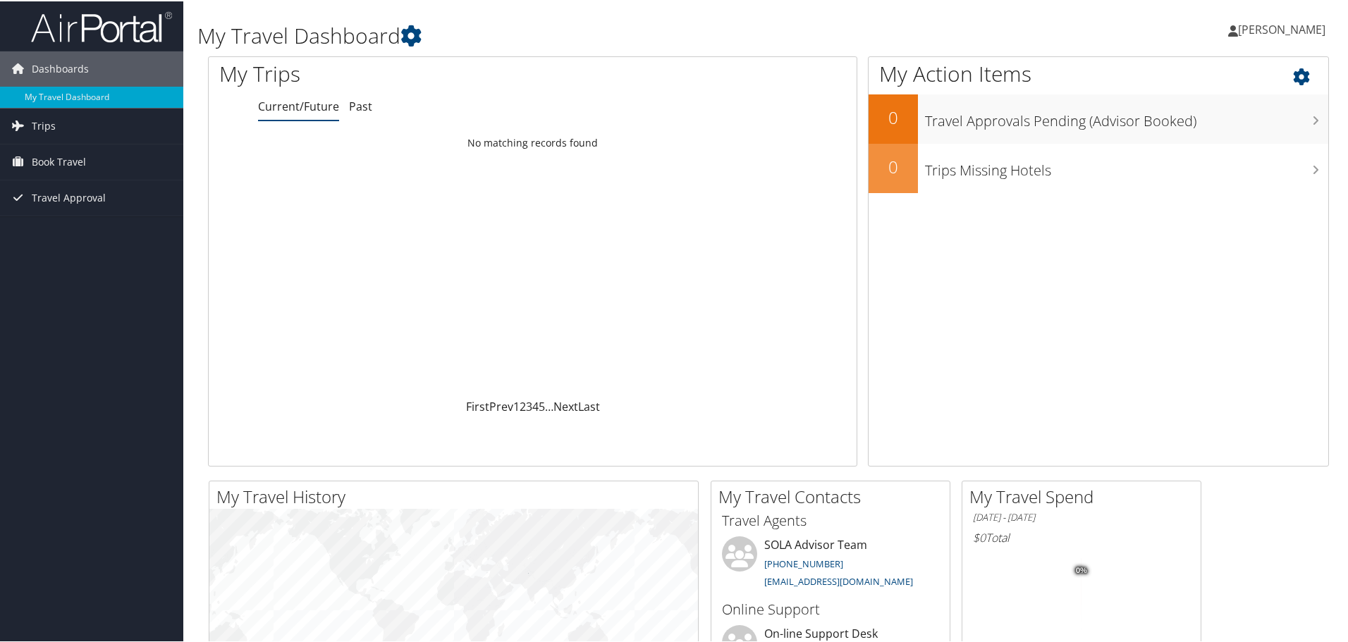
click at [1293, 81] on icon at bounding box center [1314, 72] width 42 height 24
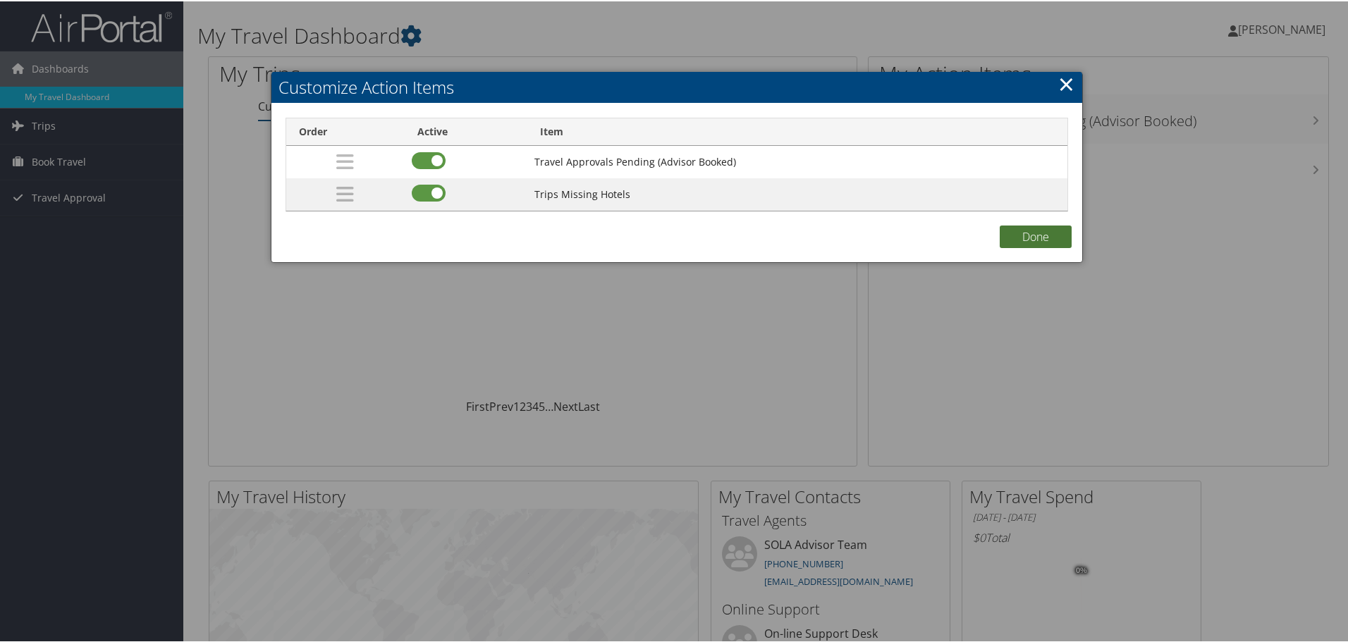
click at [1025, 233] on button "Done" at bounding box center [1035, 235] width 72 height 23
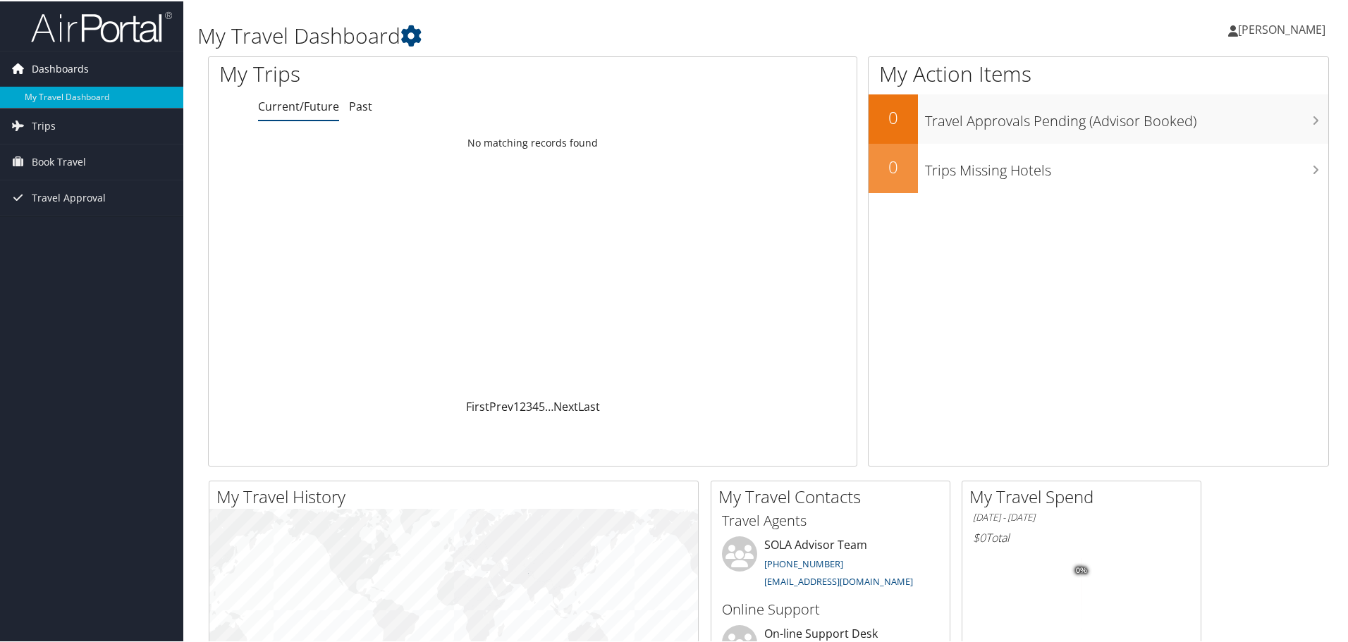
click at [54, 64] on span "Dashboards" at bounding box center [60, 67] width 57 height 35
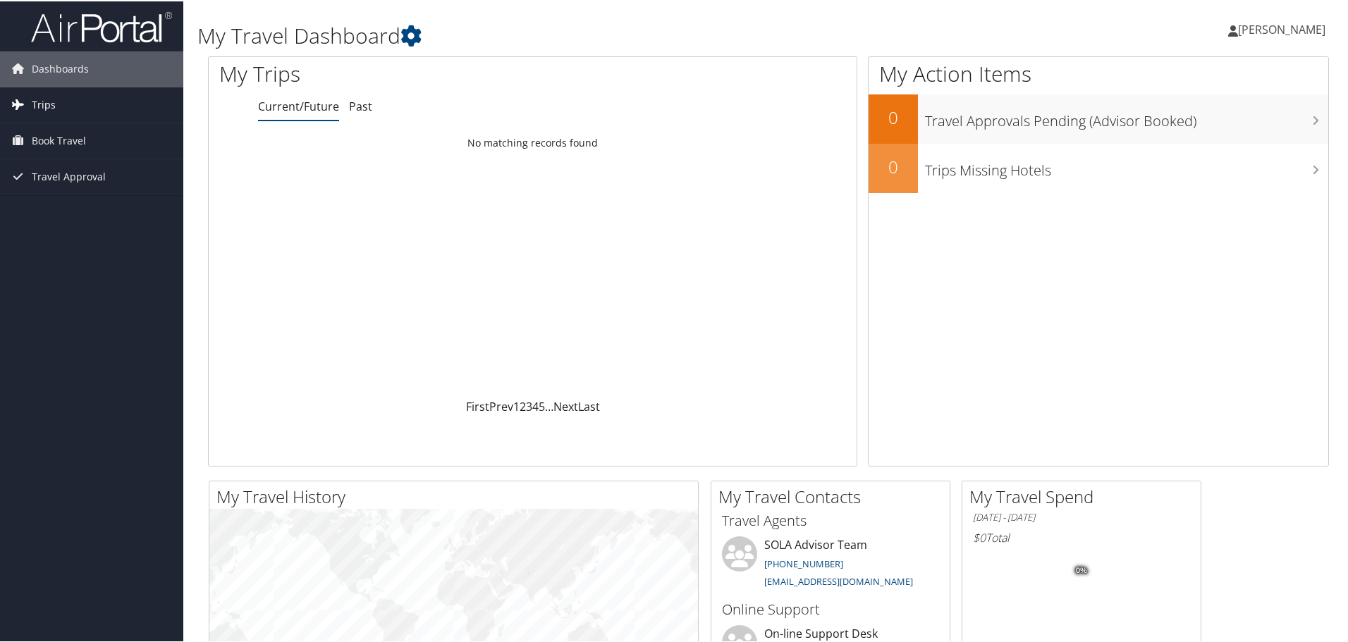
click at [41, 99] on span "Trips" at bounding box center [44, 103] width 24 height 35
click at [73, 207] on span "Book Travel" at bounding box center [59, 202] width 54 height 35
click at [568, 409] on link "Next" at bounding box center [565, 406] width 25 height 16
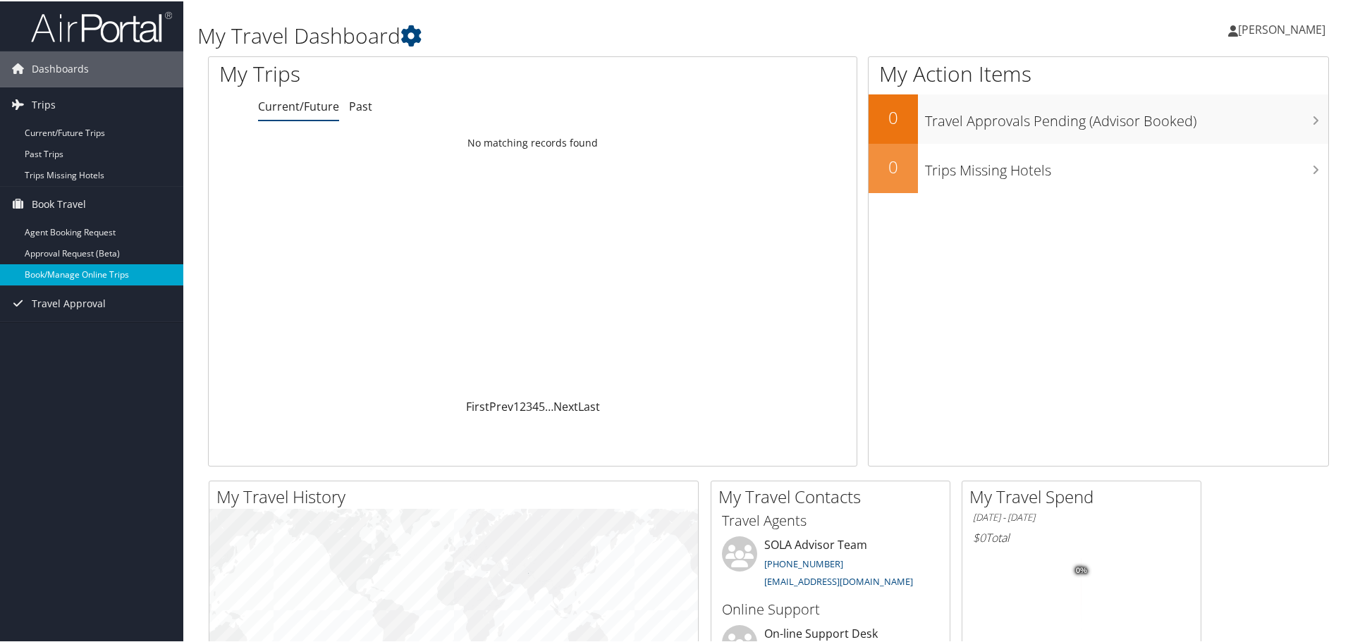
click at [73, 269] on link "Book/Manage Online Trips" at bounding box center [91, 273] width 183 height 21
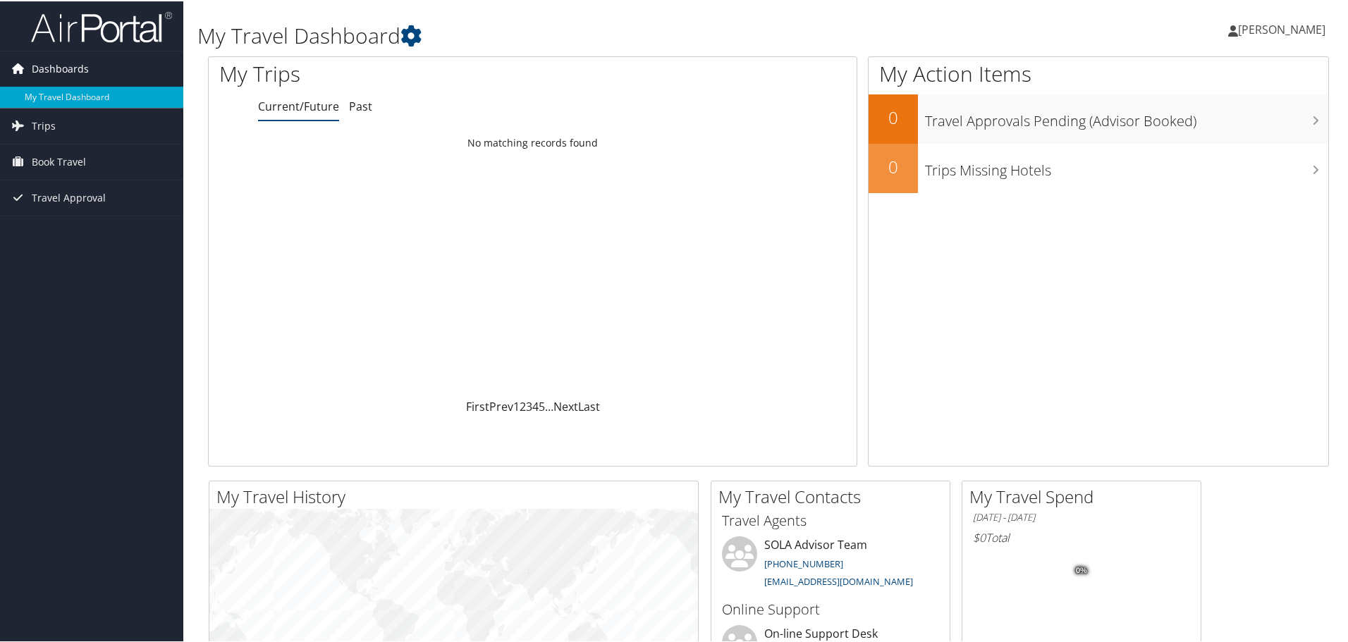
click at [51, 67] on span "Dashboards" at bounding box center [60, 67] width 57 height 35
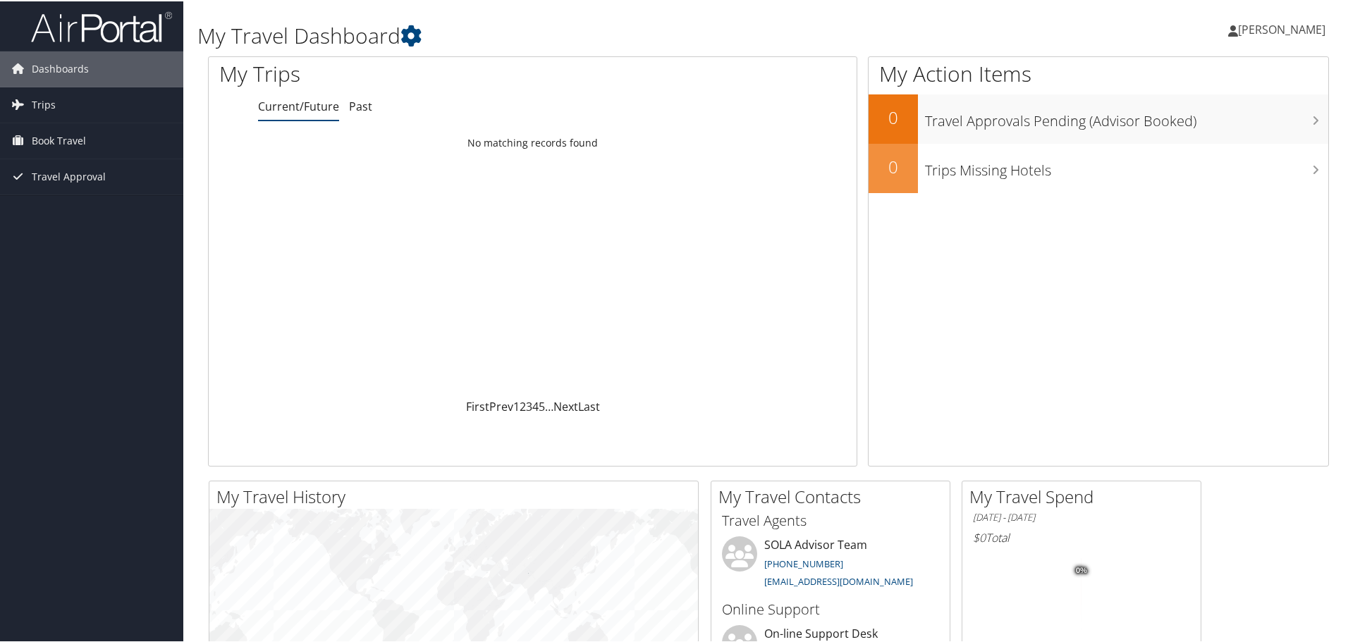
click at [1274, 30] on span "[PERSON_NAME]" at bounding box center [1281, 28] width 87 height 16
click at [1208, 128] on link "View Travel Profile" at bounding box center [1243, 125] width 157 height 24
click at [1275, 28] on span "[PERSON_NAME]" at bounding box center [1281, 28] width 87 height 16
click at [1215, 120] on link "View Travel Profile" at bounding box center [1243, 125] width 157 height 24
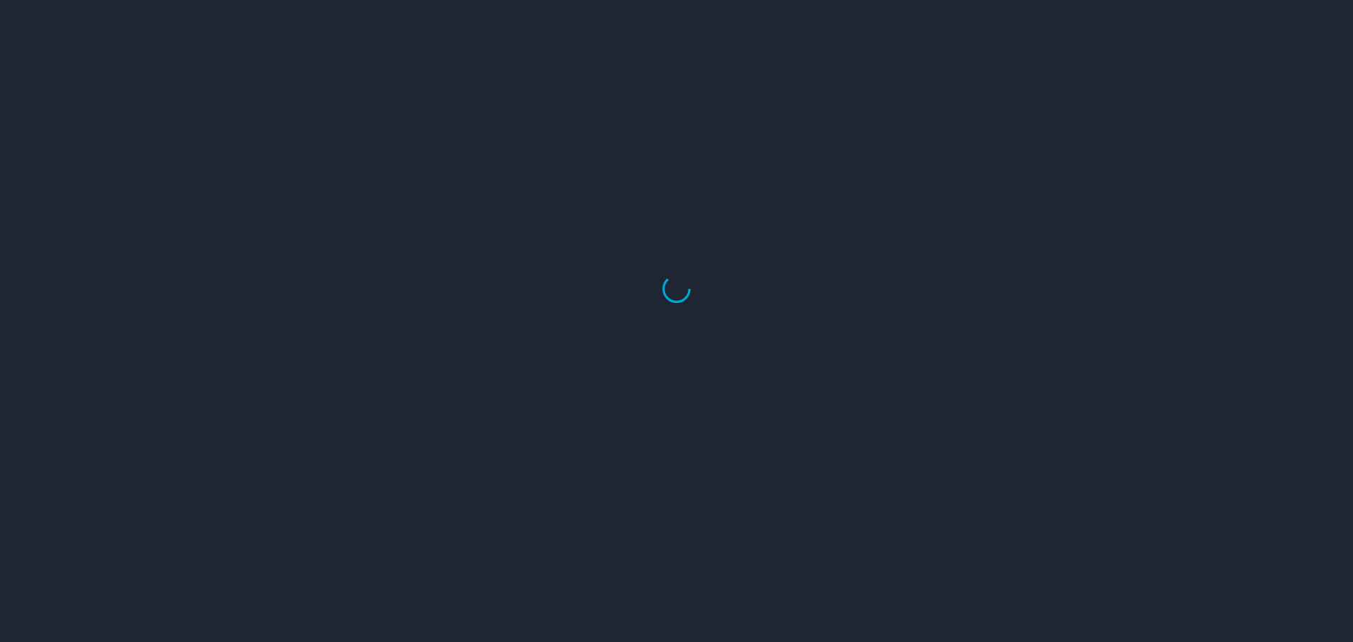
select select "US"
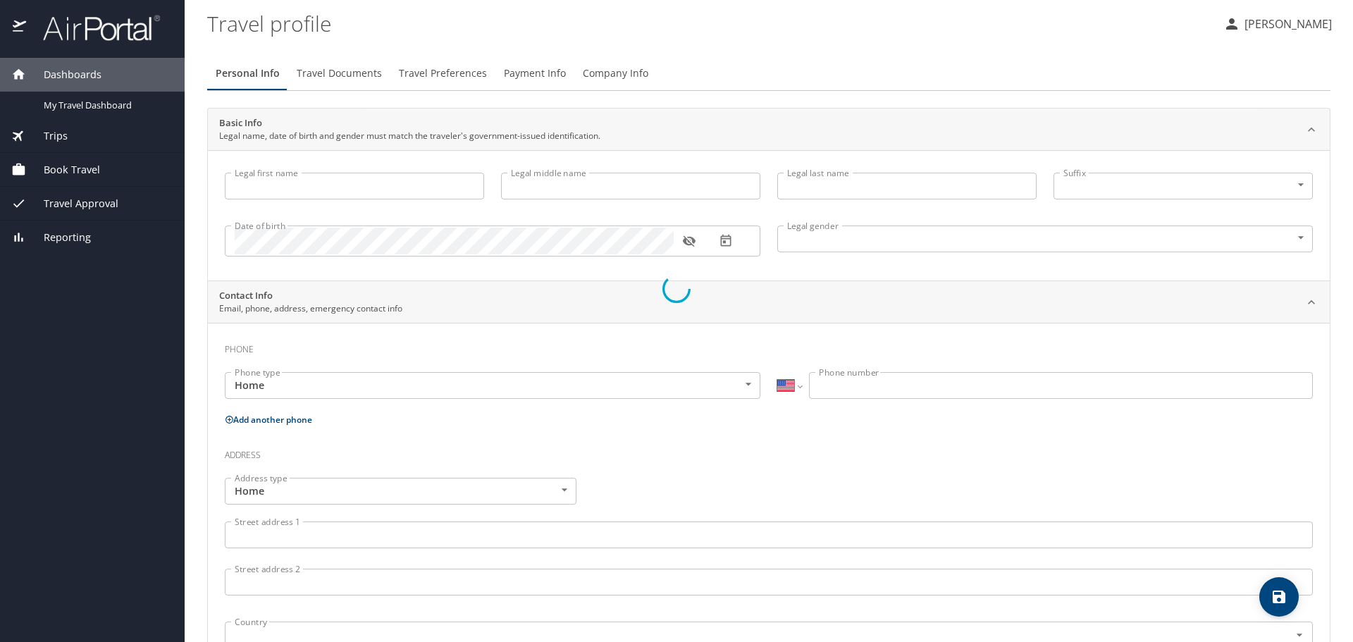
type input "[PERSON_NAME]"
type input "[DEMOGRAPHIC_DATA]"
type input "[PERSON_NAME]"
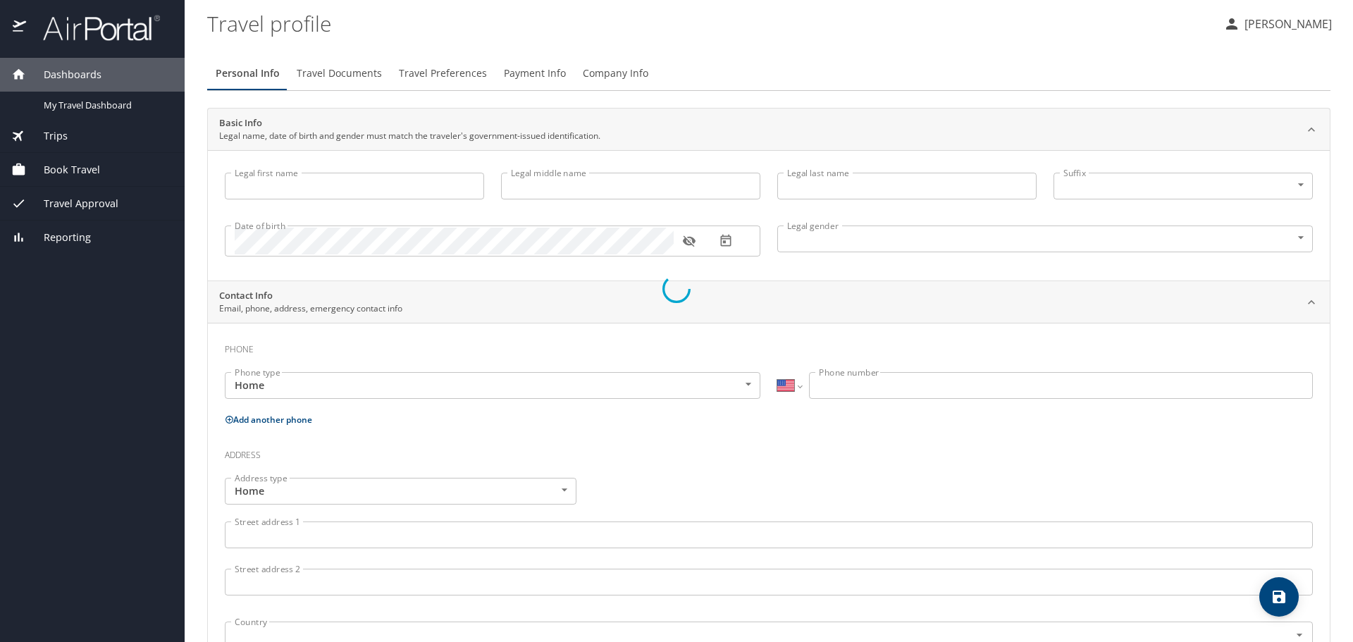
type input "[PERSON_NAME]"
type input "[PHONE_NUMBER]"
type input "[EMAIL_ADDRESS][DOMAIN_NAME]"
select select "US"
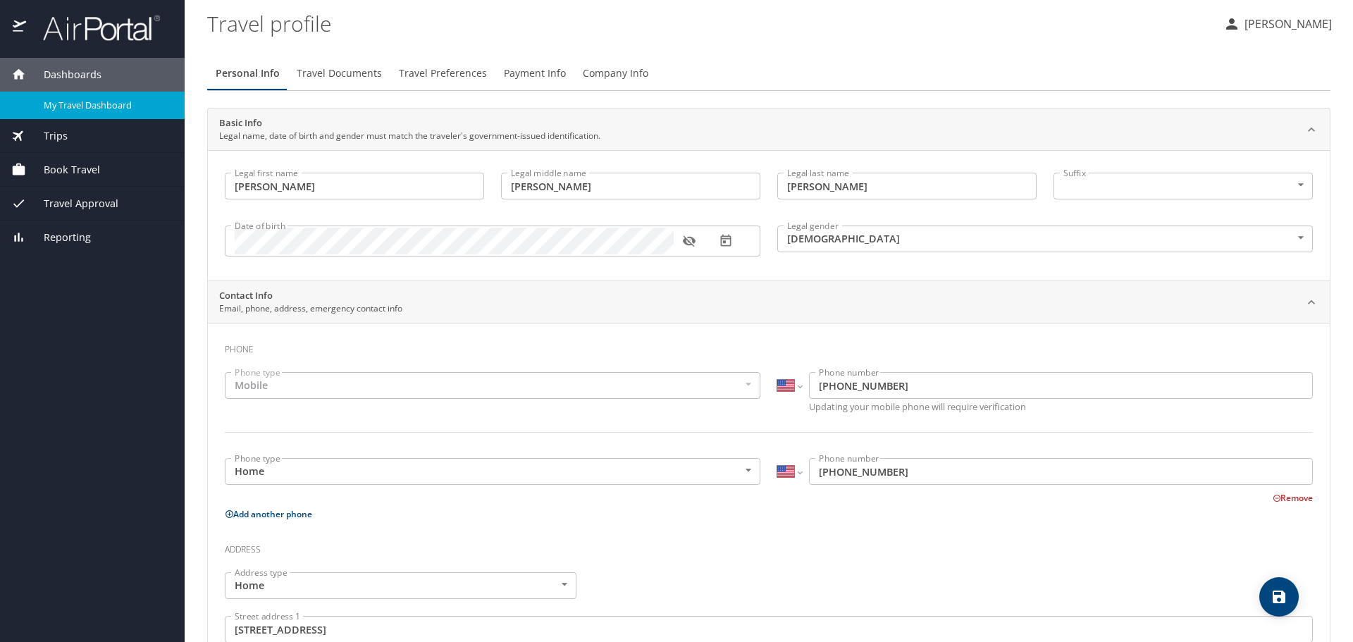
click at [64, 110] on span "My Travel Dashboard" at bounding box center [106, 105] width 124 height 13
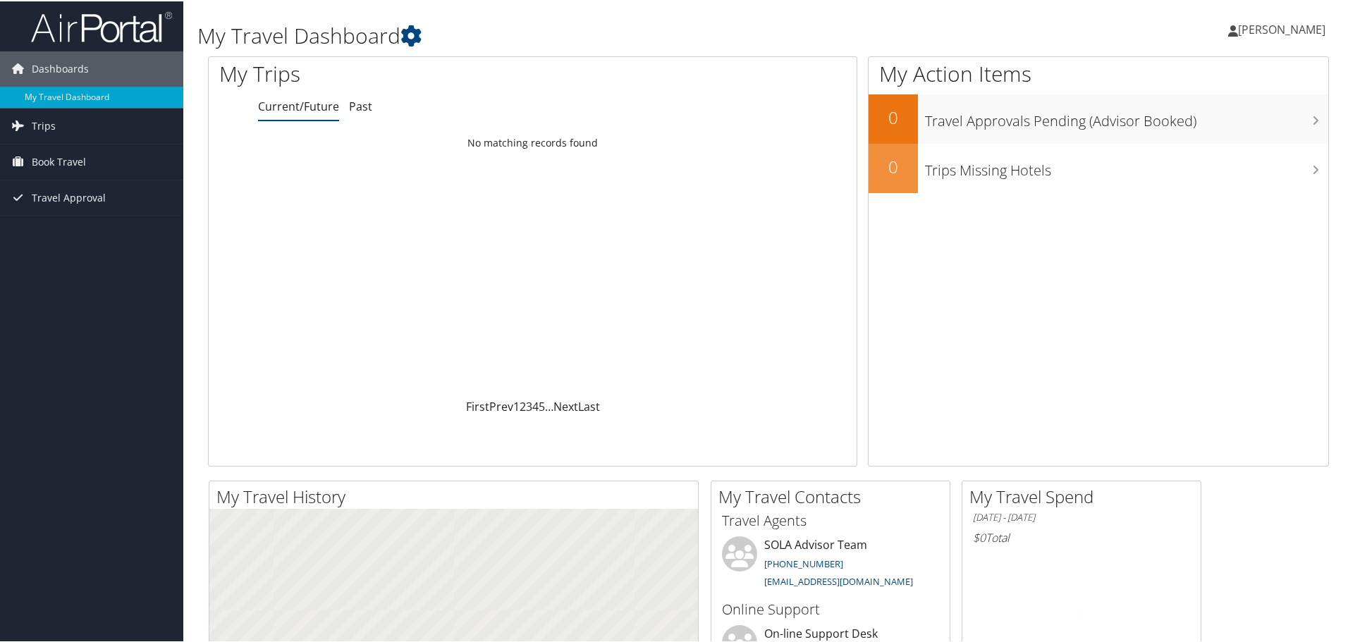
click at [1267, 34] on span "[PERSON_NAME]" at bounding box center [1281, 28] width 87 height 16
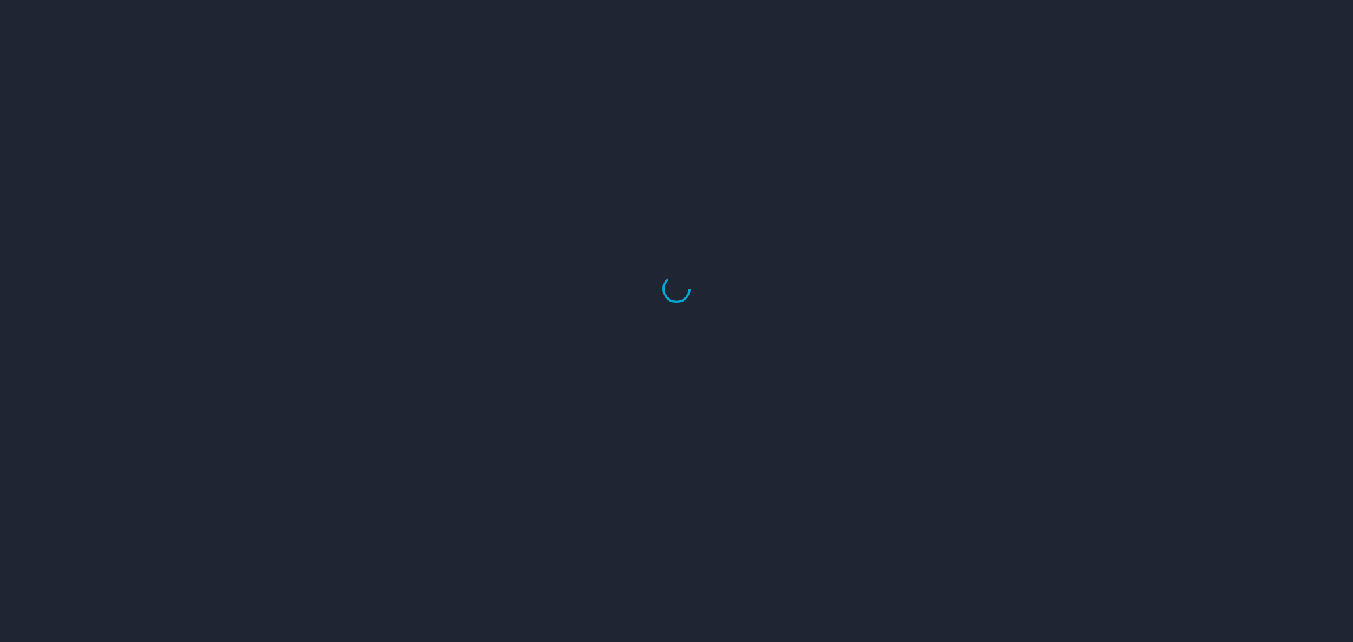
select select "US"
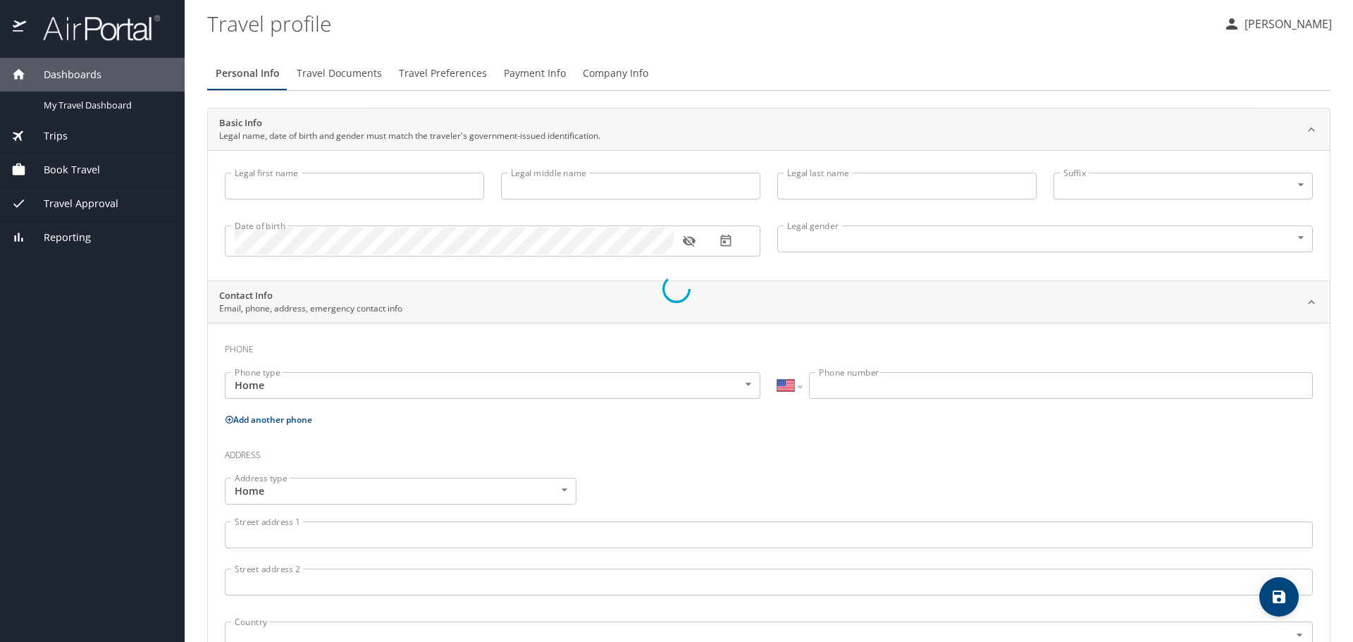
type input "[PERSON_NAME]"
type input "[DEMOGRAPHIC_DATA]"
type input "[PERSON_NAME]"
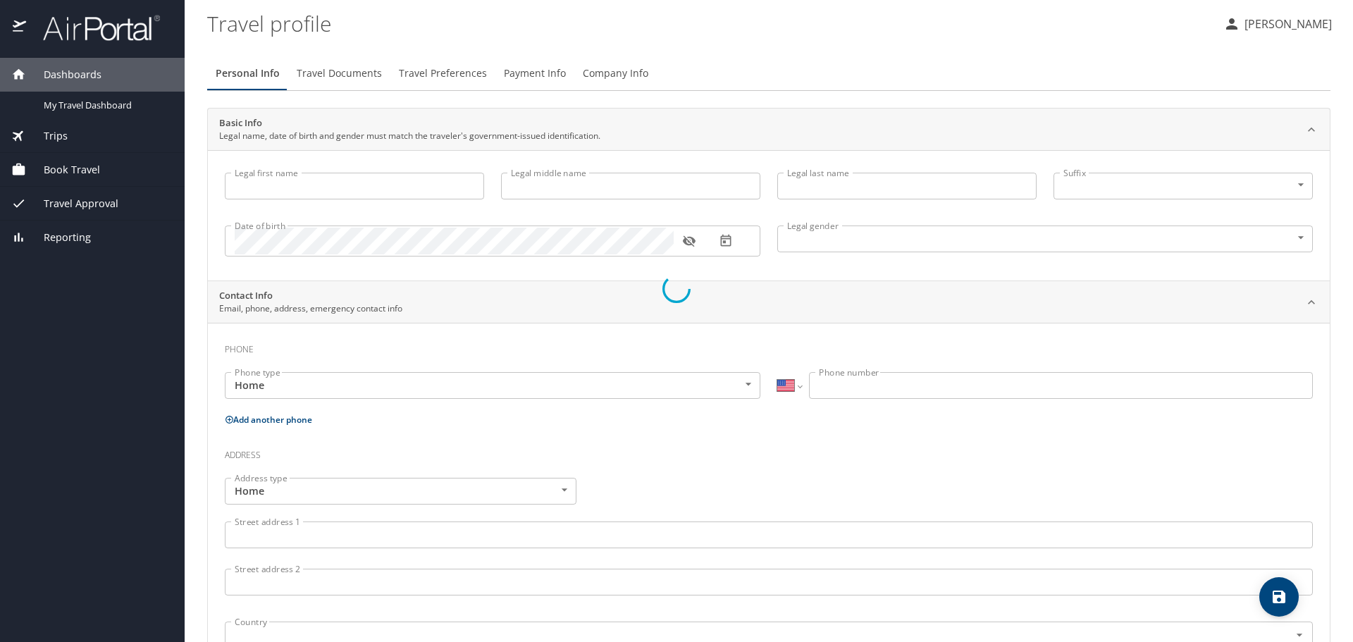
type input "[PERSON_NAME]"
type input "[PHONE_NUMBER]"
type input "[EMAIL_ADDRESS][DOMAIN_NAME]"
select select "US"
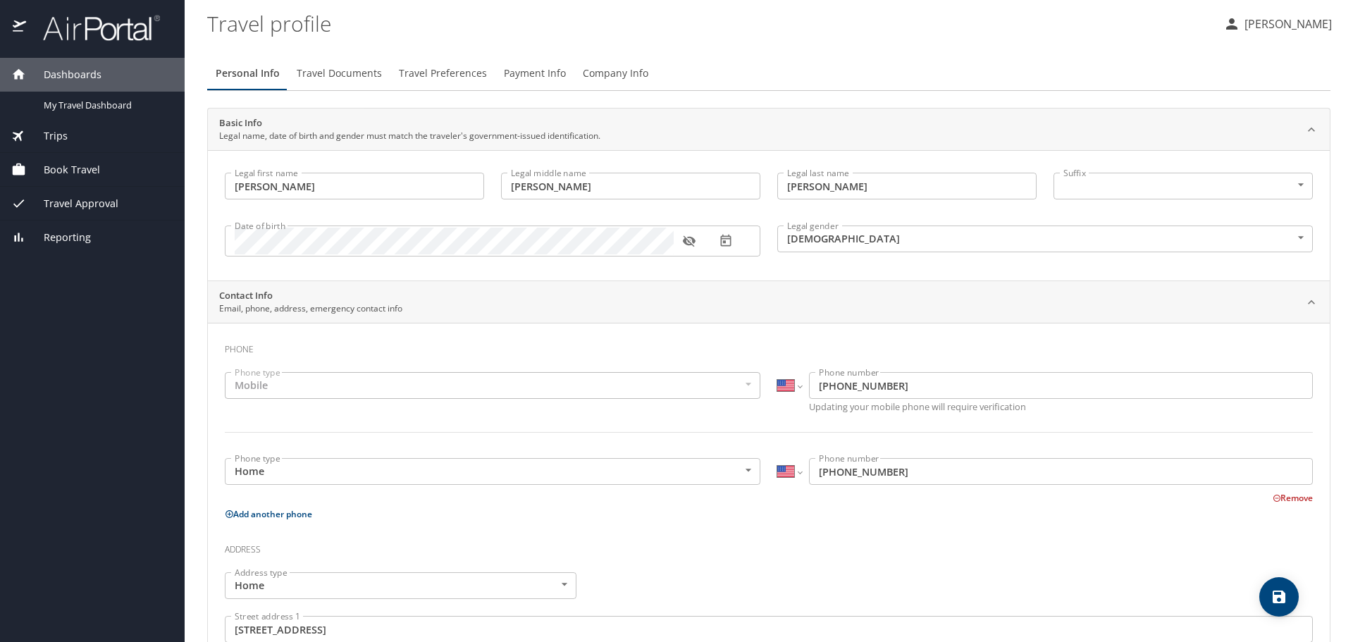
click at [1286, 18] on p "[PERSON_NAME]" at bounding box center [1286, 24] width 92 height 17
click at [423, 73] on div at bounding box center [676, 321] width 1353 height 642
click at [426, 71] on span "Travel Preferences" at bounding box center [443, 74] width 88 height 18
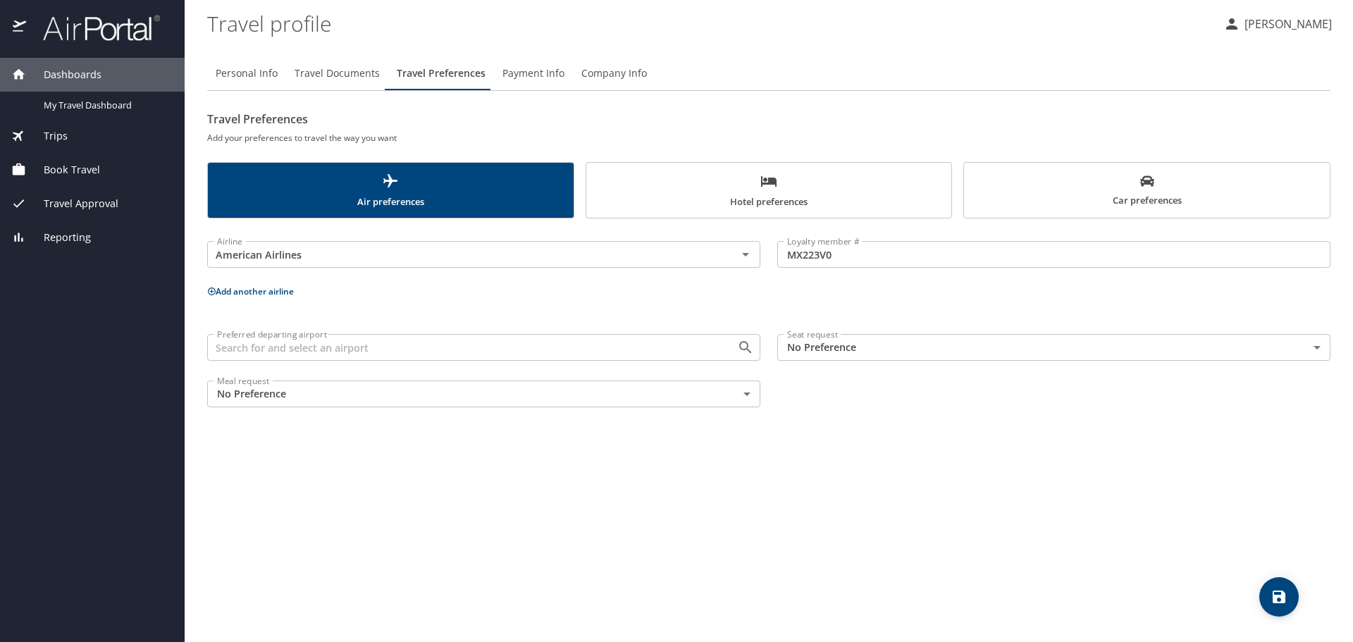
click at [247, 290] on button "Add another airline" at bounding box center [250, 291] width 87 height 12
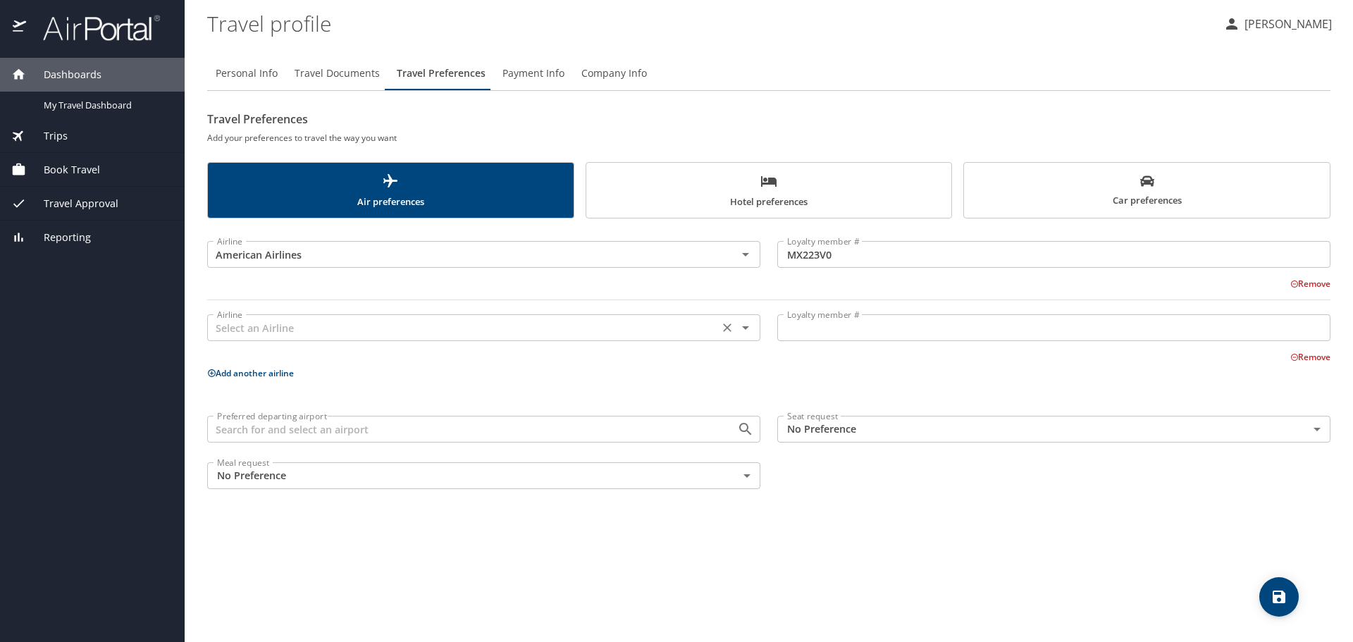
click at [240, 327] on input "text" at bounding box center [462, 328] width 503 height 18
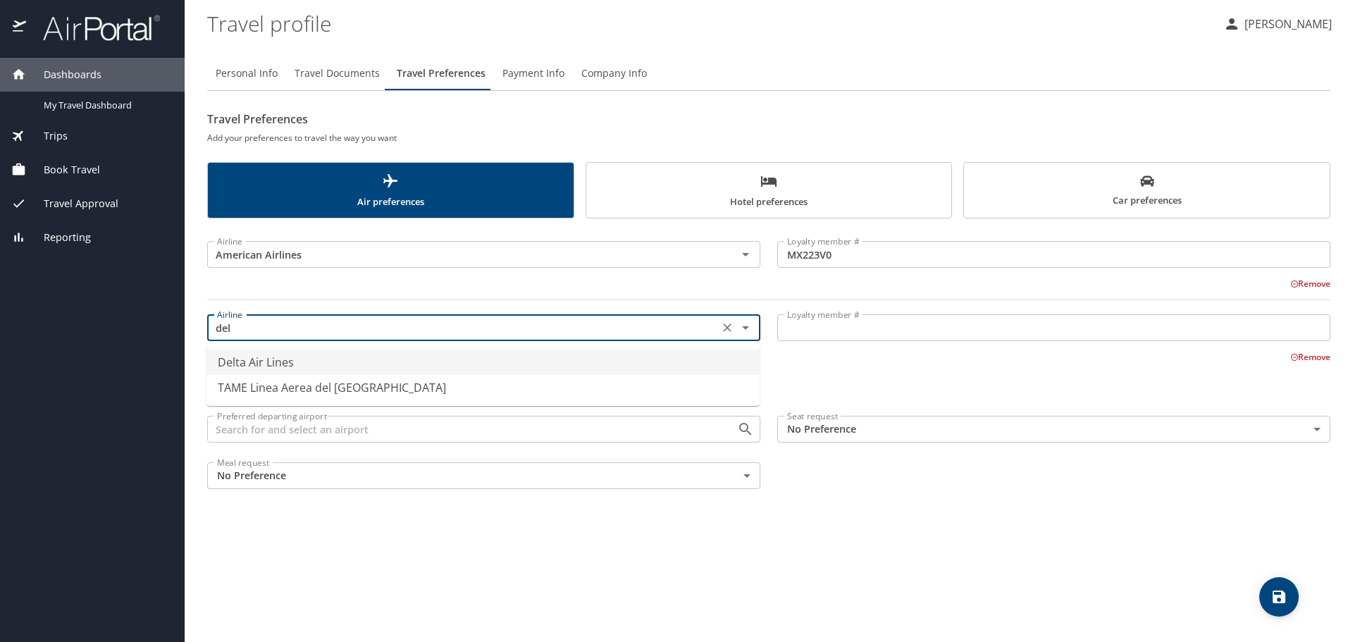
click at [257, 363] on li "Delta Air Lines" at bounding box center [483, 362] width 553 height 25
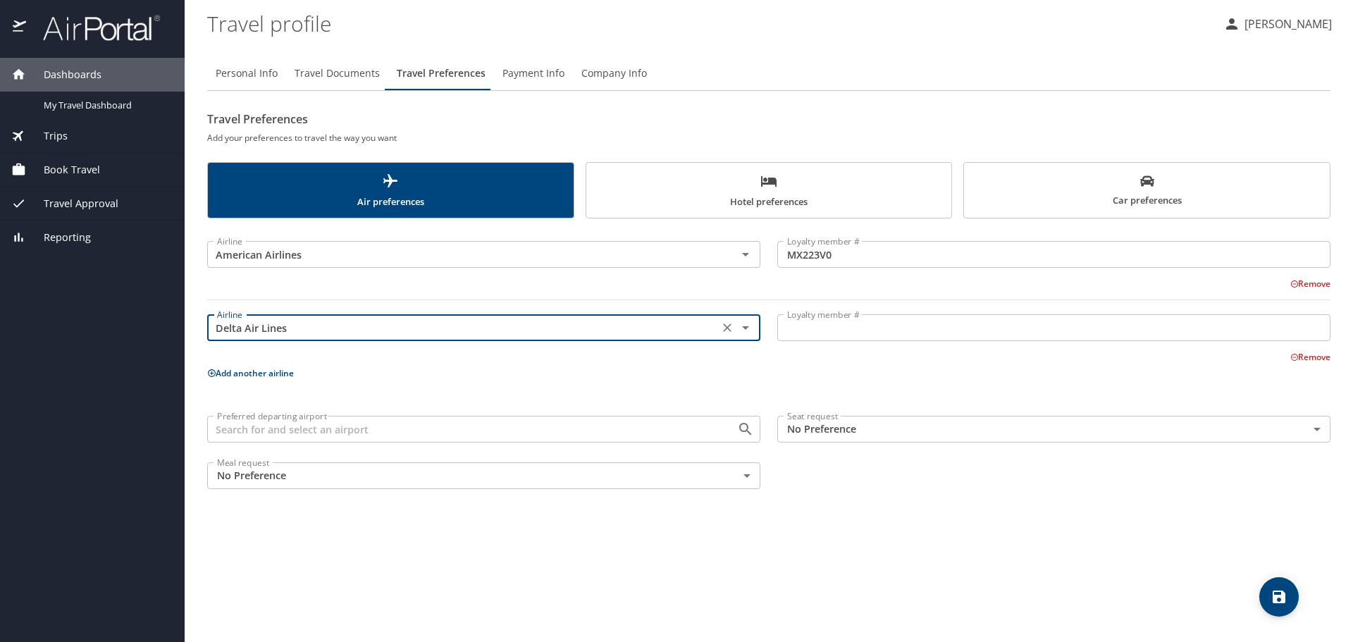
type input "Delta Air Lines"
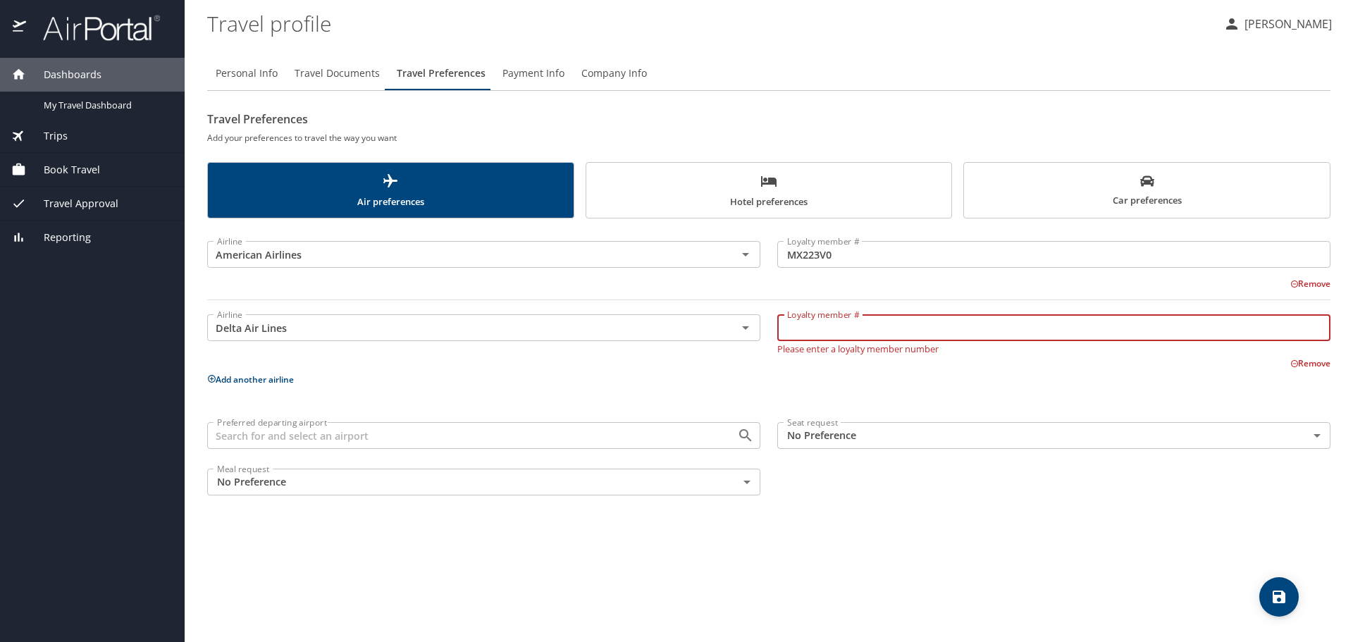
click at [790, 326] on input "Loyalty member #" at bounding box center [1053, 327] width 553 height 27
paste input "9637465403"
type input "9637465403"
click at [1278, 603] on icon "save" at bounding box center [1279, 597] width 17 height 17
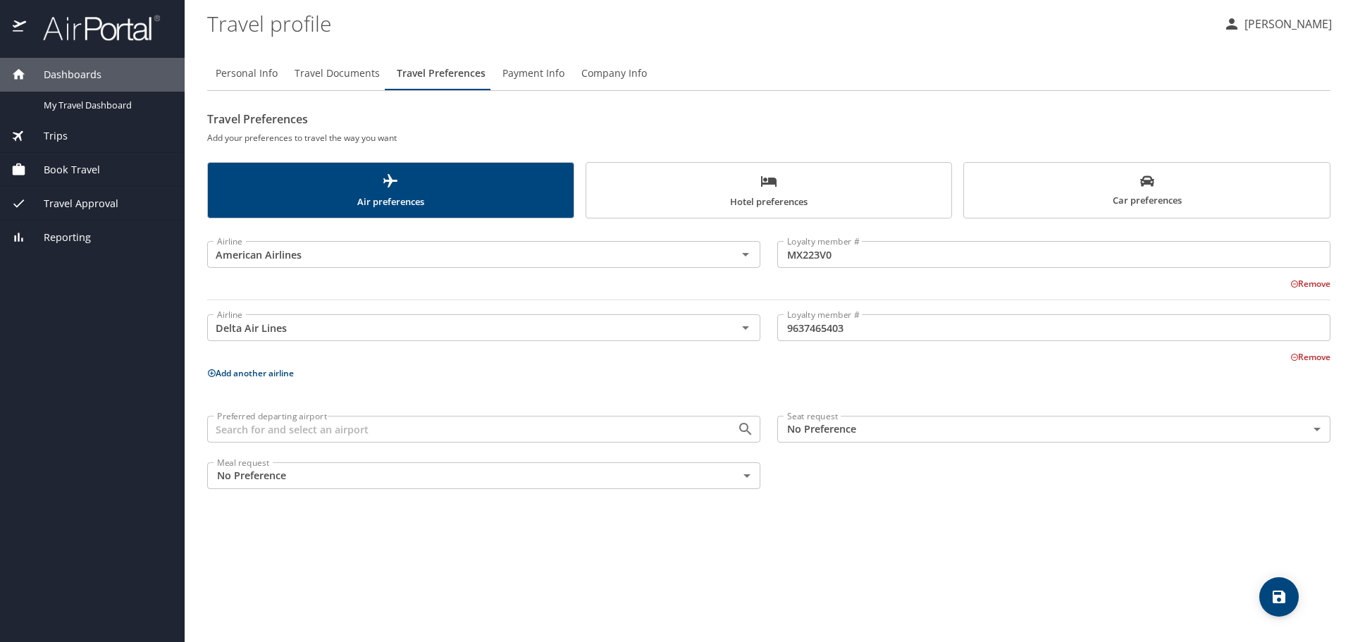
click at [55, 75] on span "Dashboards" at bounding box center [63, 75] width 75 height 16
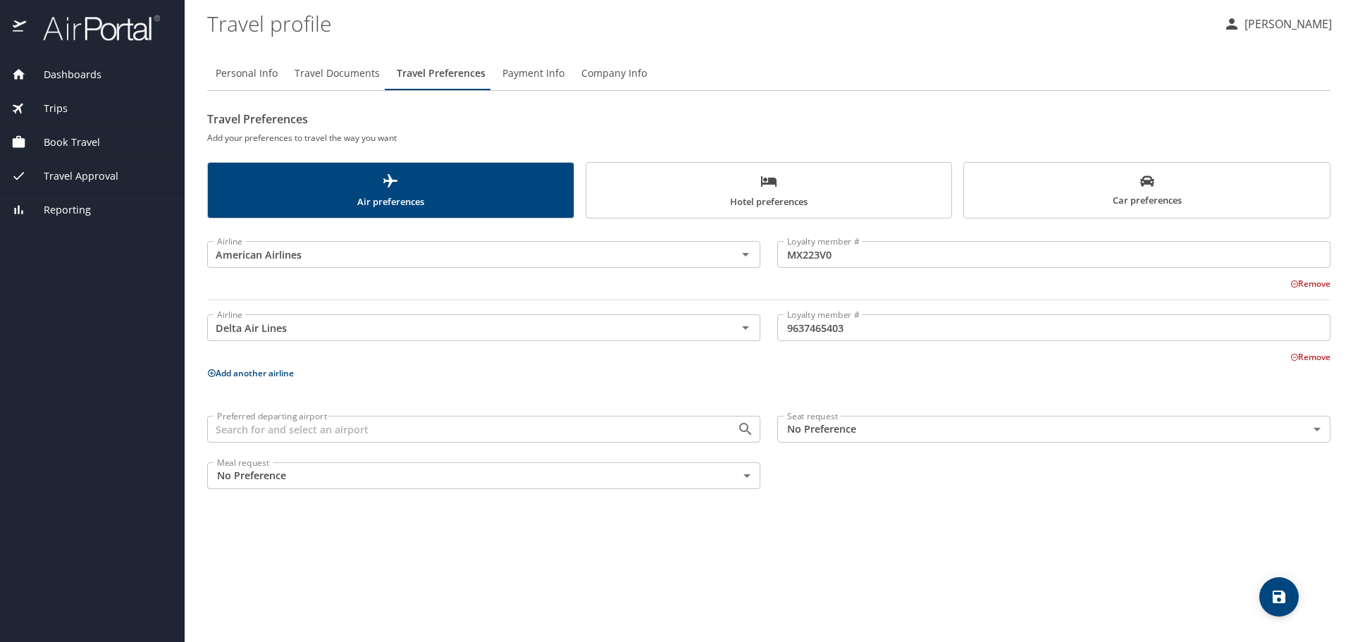
click at [73, 27] on img at bounding box center [93, 27] width 133 height 27
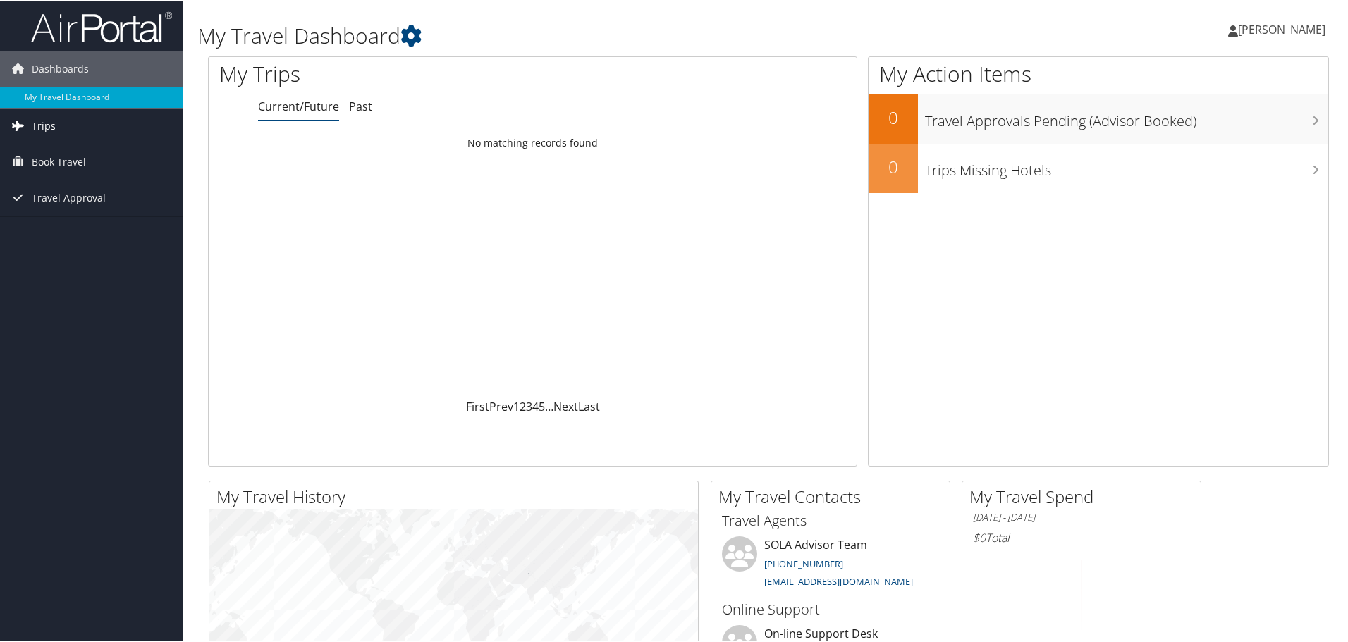
click at [42, 119] on span "Trips" at bounding box center [44, 124] width 24 height 35
click at [57, 229] on span "Book Travel" at bounding box center [59, 224] width 54 height 35
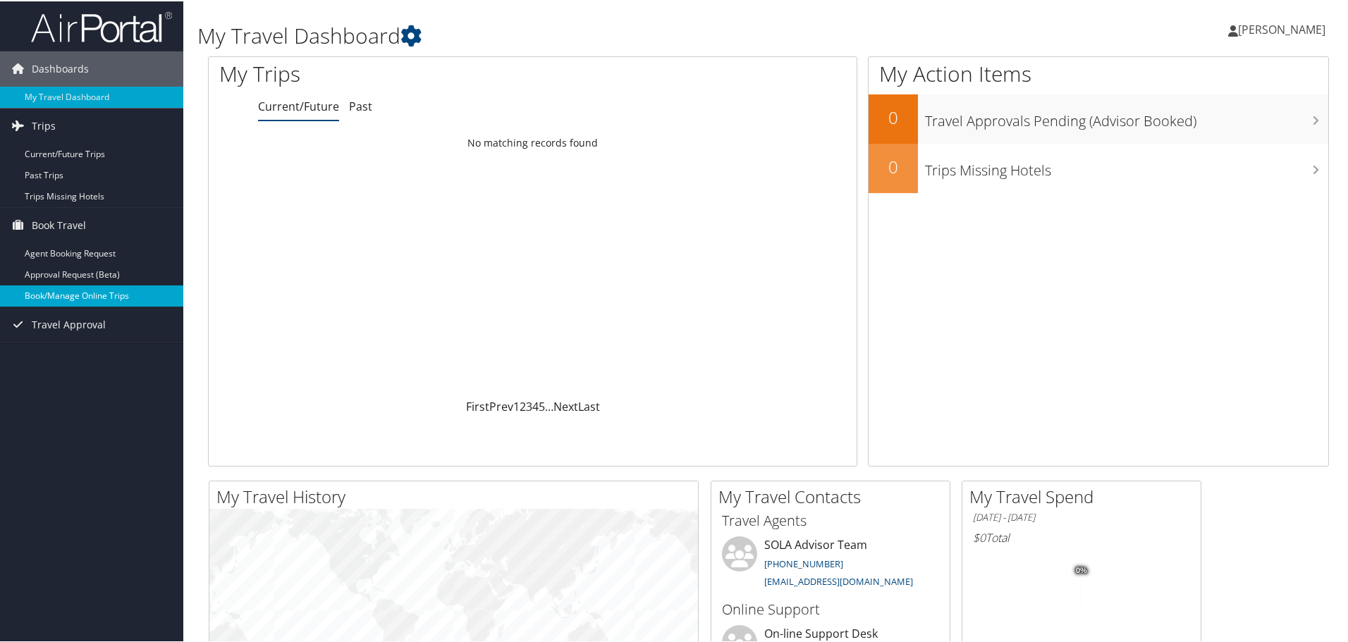
click at [66, 297] on link "Book/Manage Online Trips" at bounding box center [91, 294] width 183 height 21
